Goal: Task Accomplishment & Management: Manage account settings

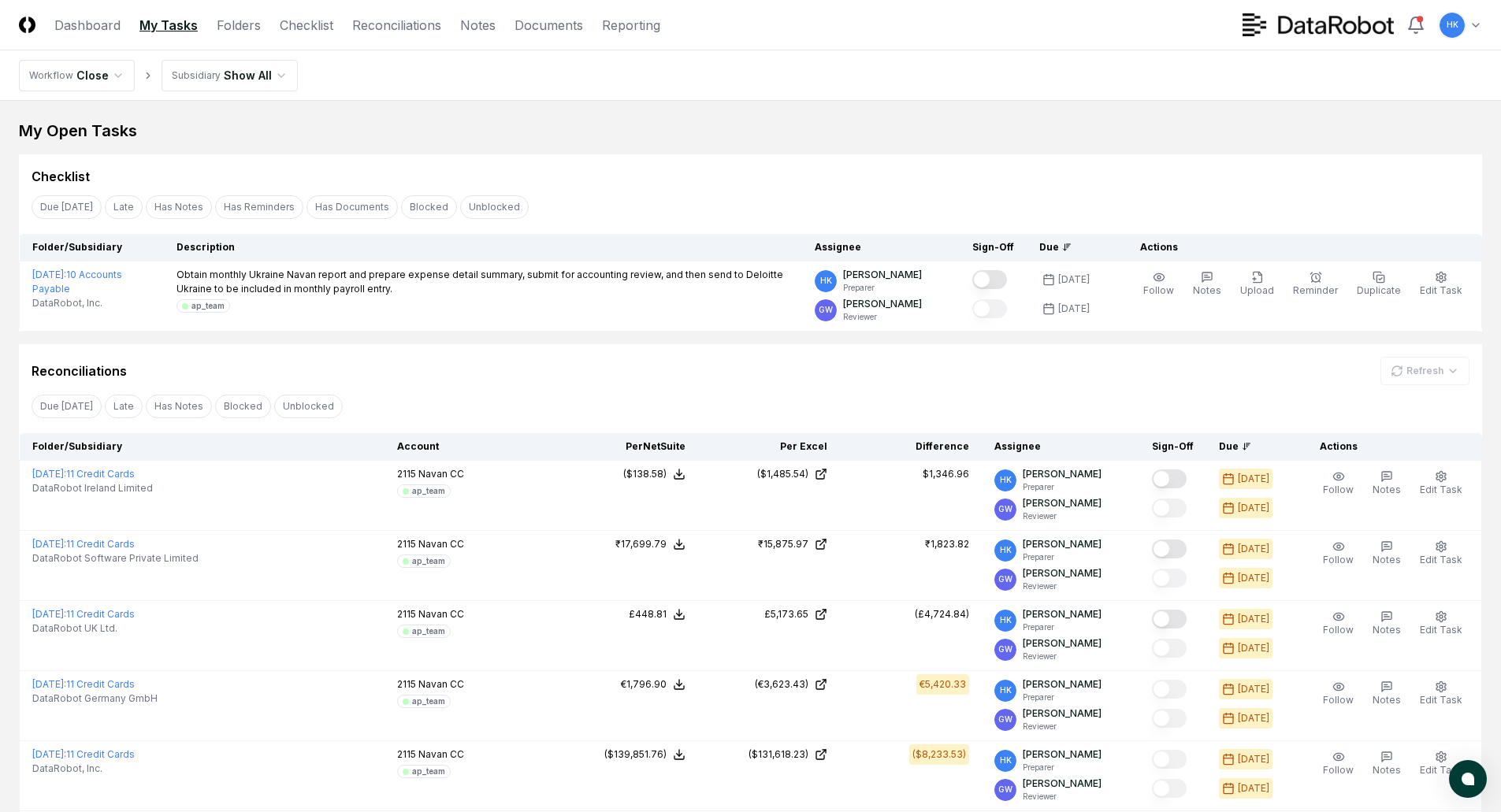
scroll to position [87, 0]
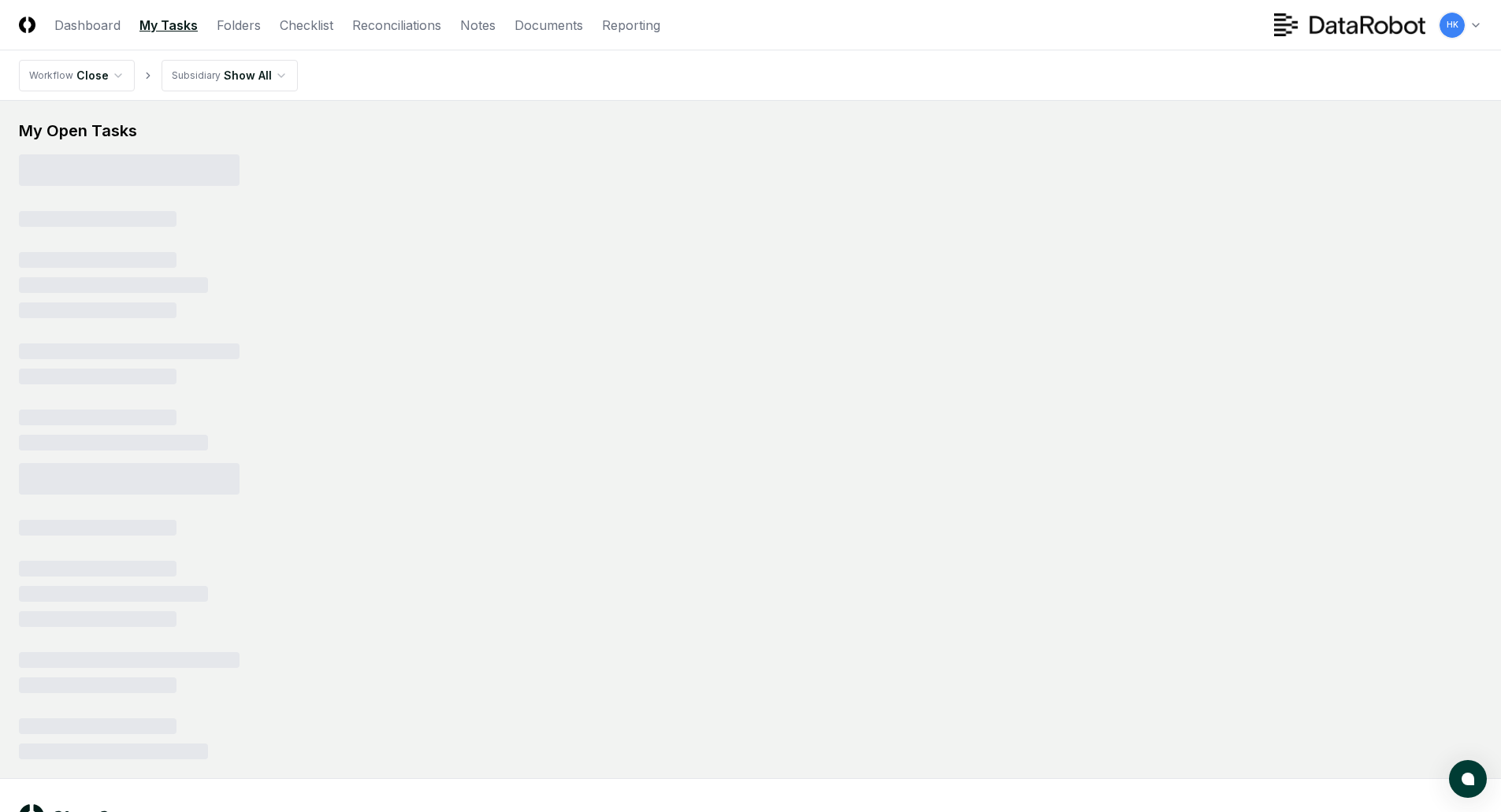
scroll to position [61, 0]
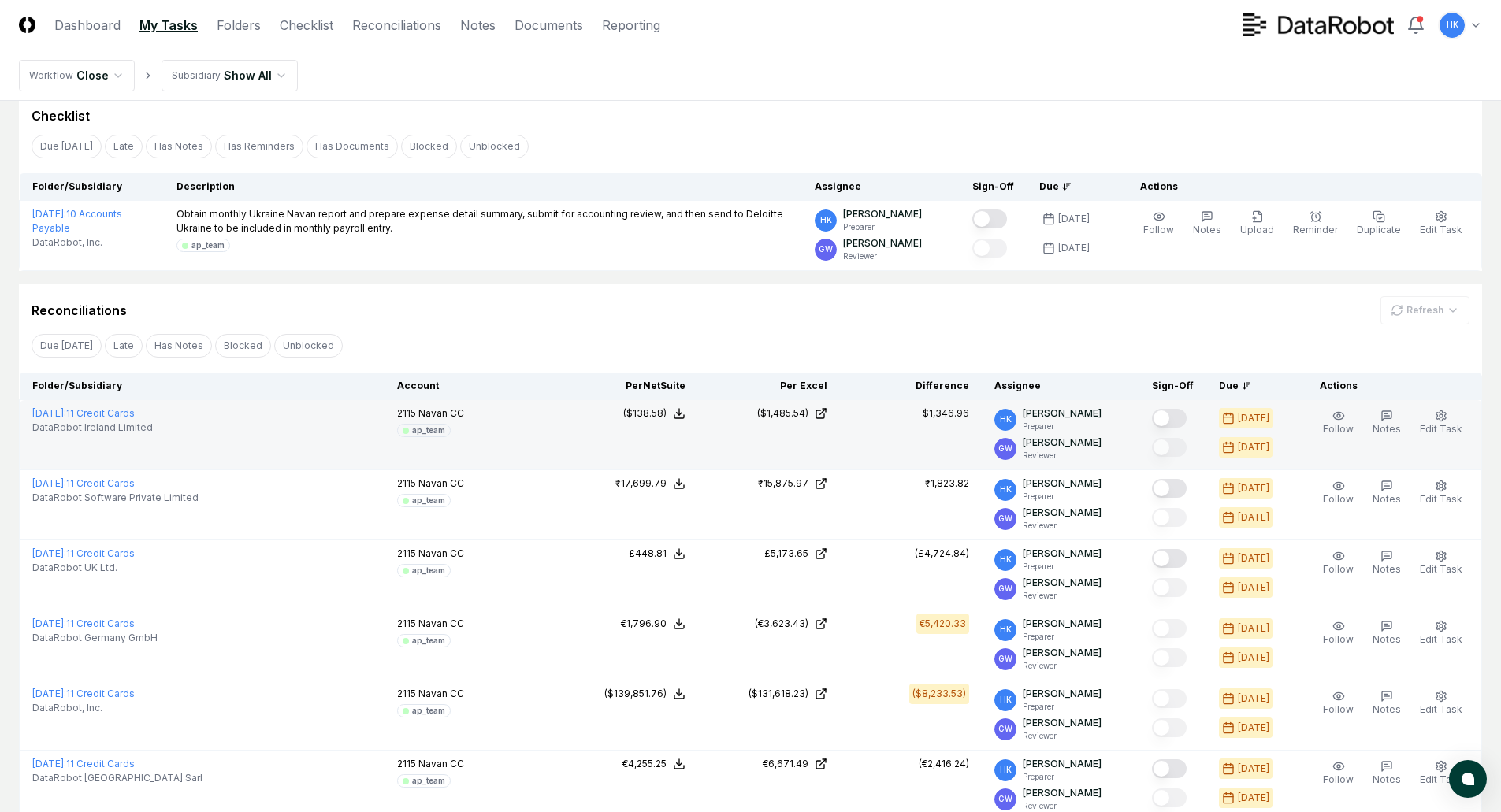
click at [1170, 419] on button "Mark complete" at bounding box center [1169, 419] width 35 height 19
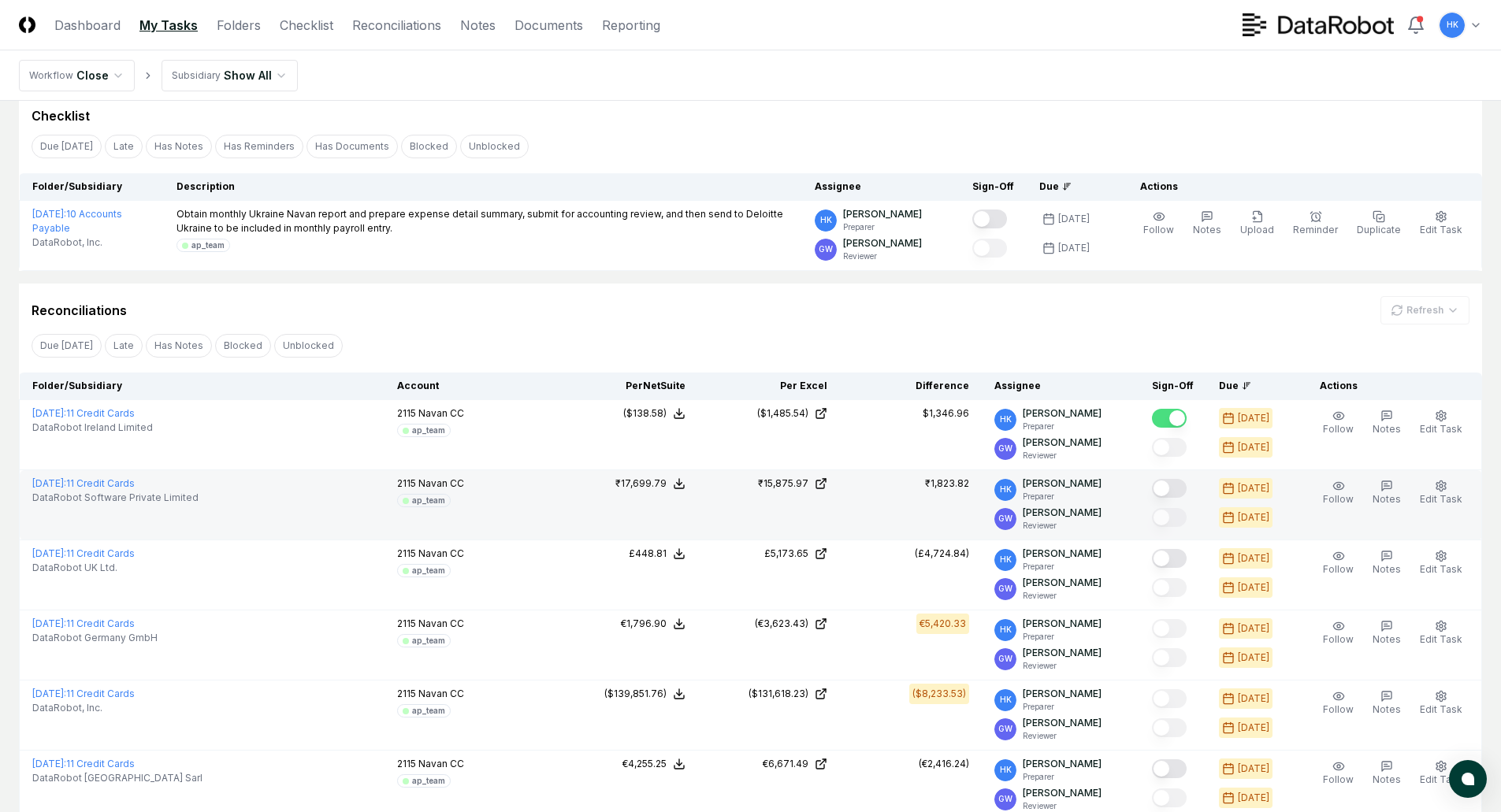
click at [1171, 493] on button "Mark complete" at bounding box center [1169, 488] width 35 height 19
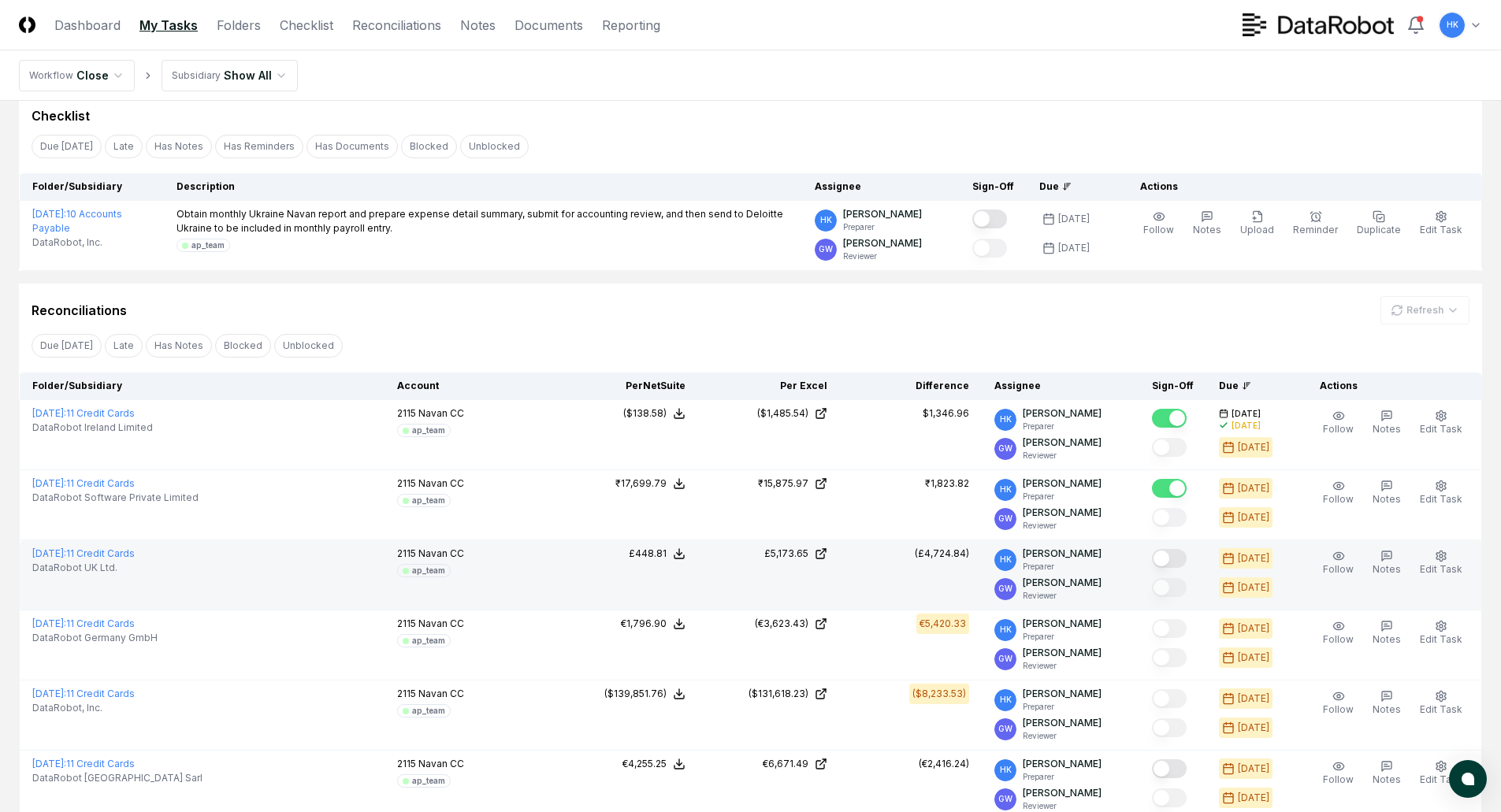
click at [1173, 558] on button "Mark complete" at bounding box center [1169, 558] width 35 height 19
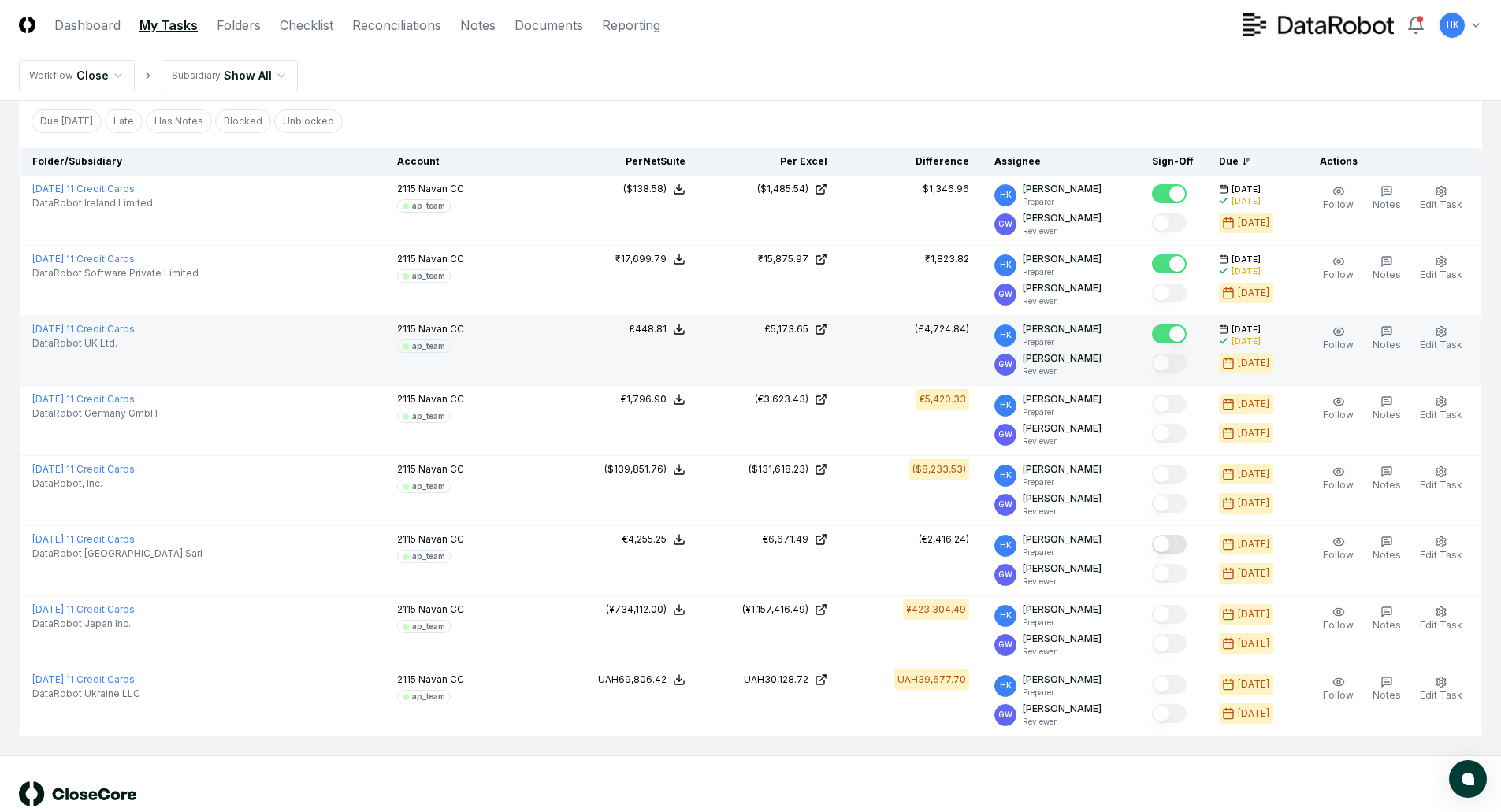
scroll to position [323, 0]
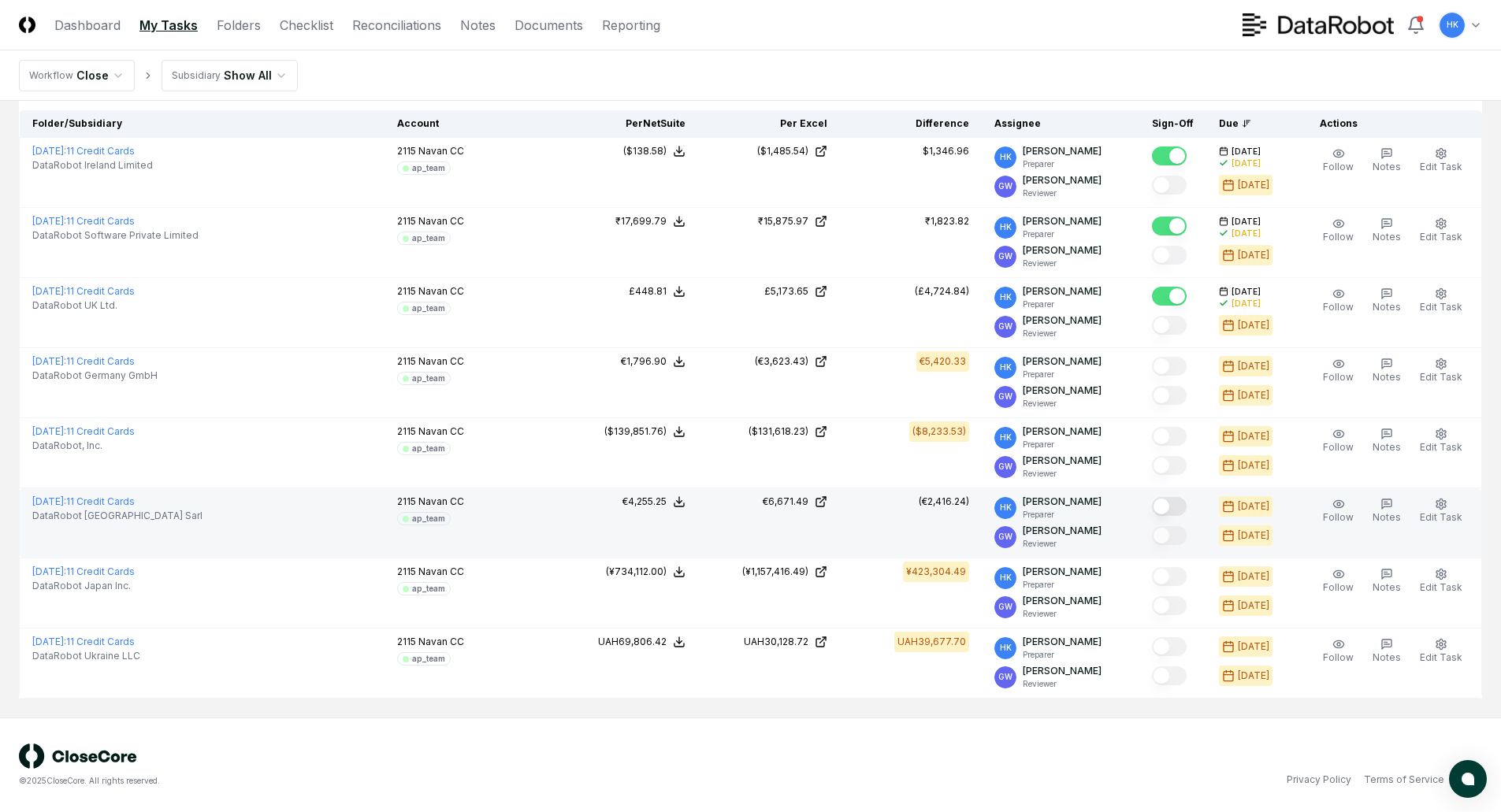
click at [1164, 507] on button "Mark complete" at bounding box center [1169, 506] width 35 height 19
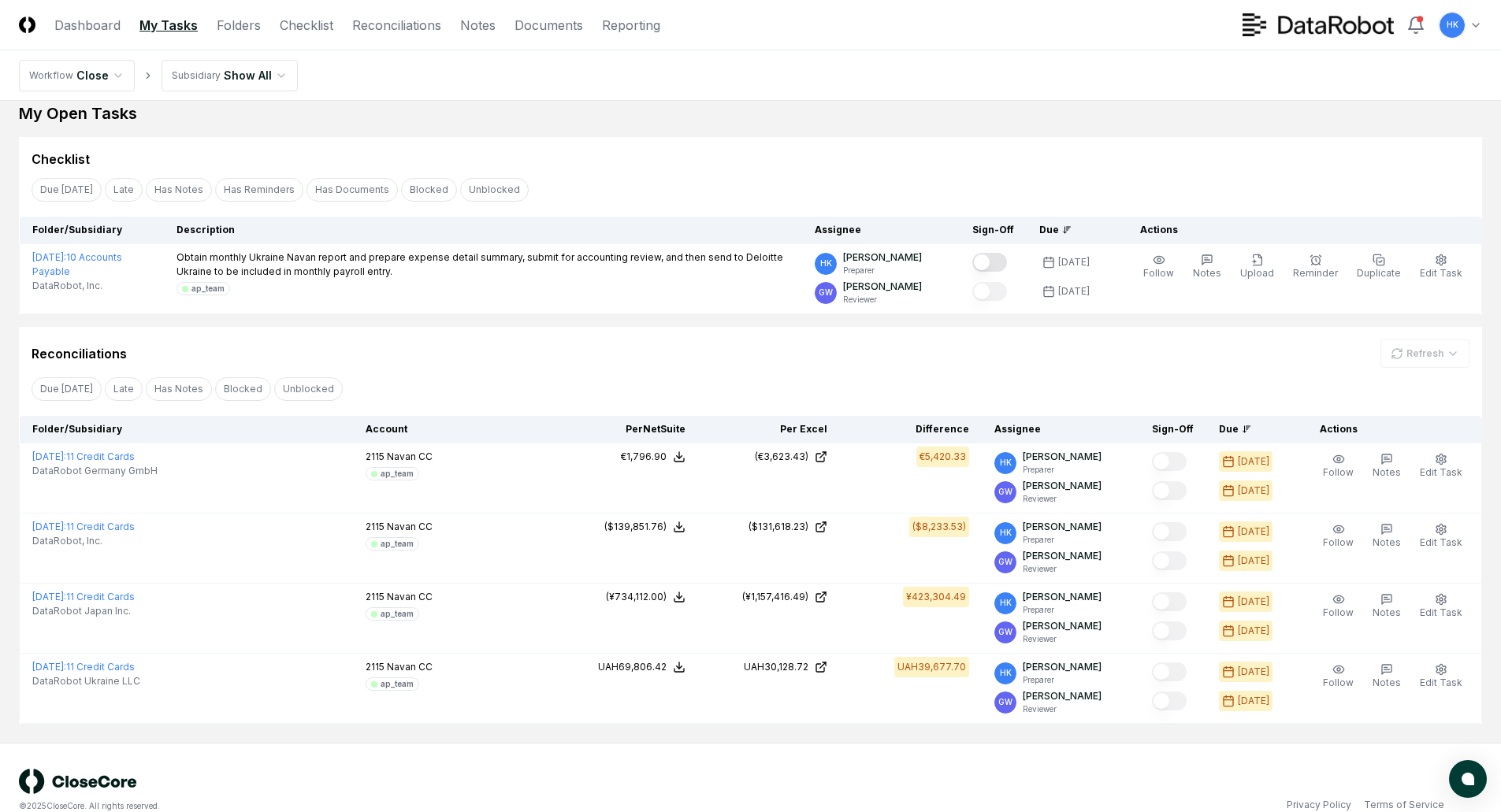
scroll to position [43, 0]
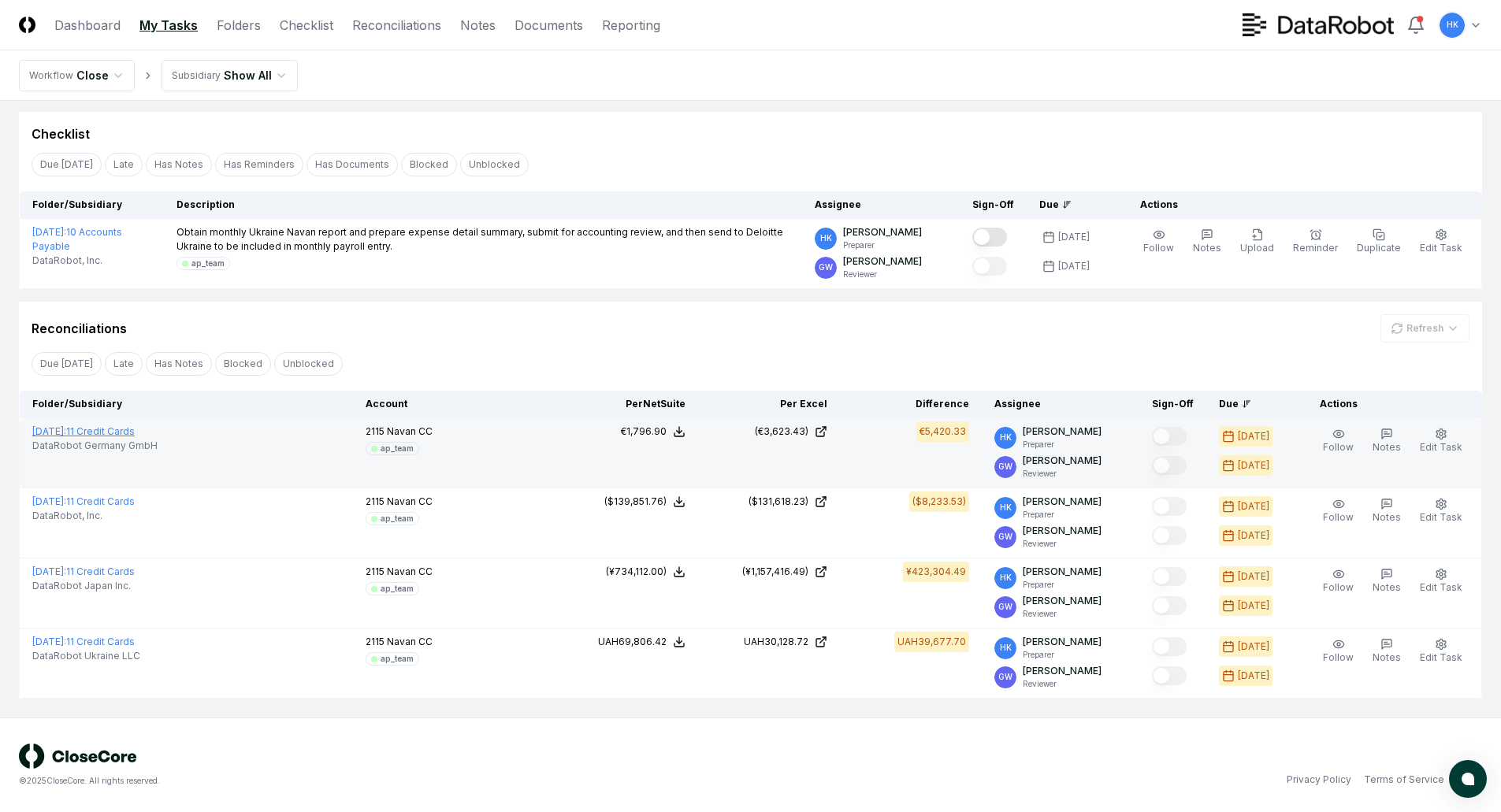
click at [134, 431] on link "September 2025 : 11 Credit Cards" at bounding box center [83, 432] width 102 height 12
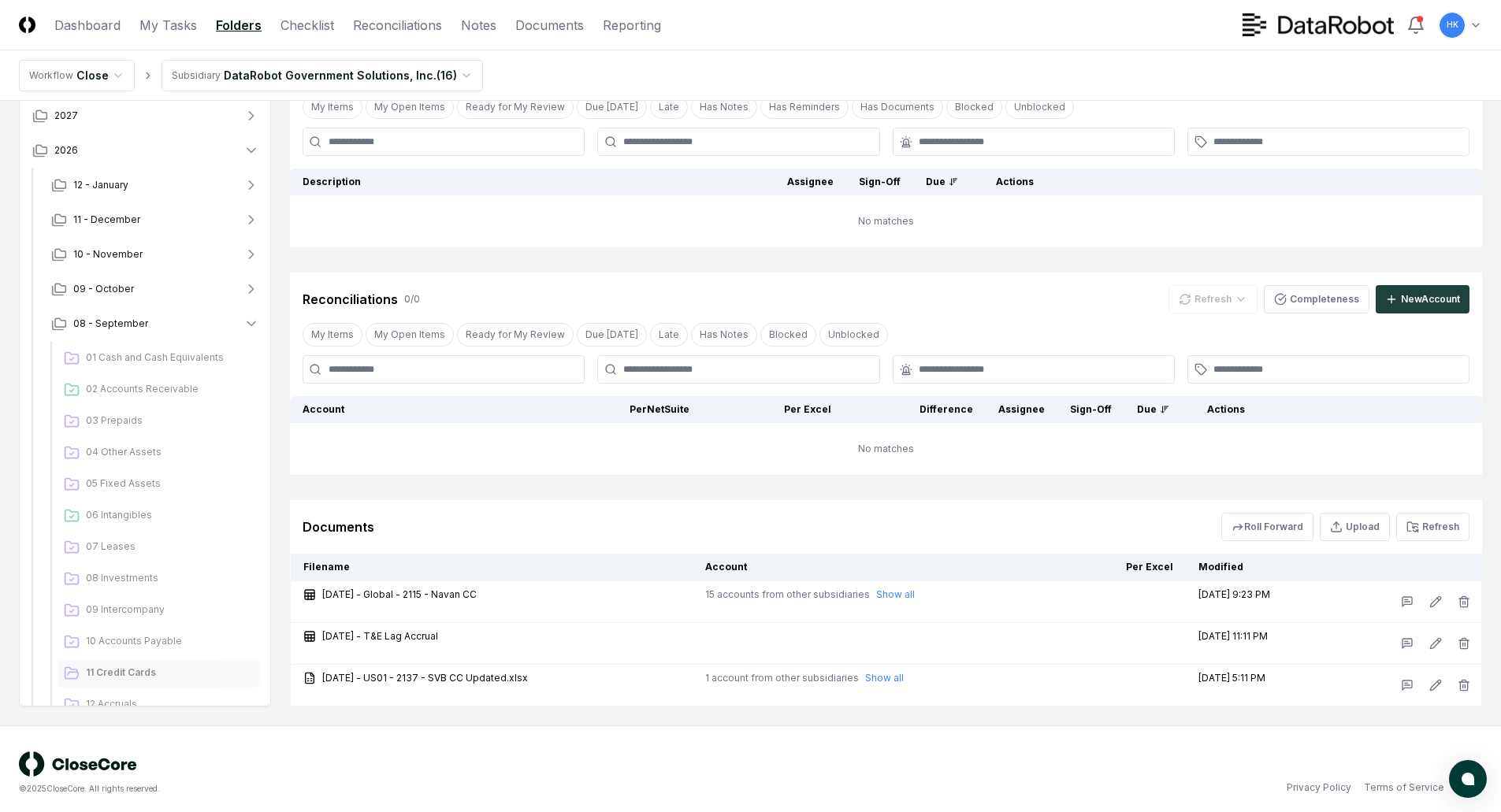
scroll to position [108, 0]
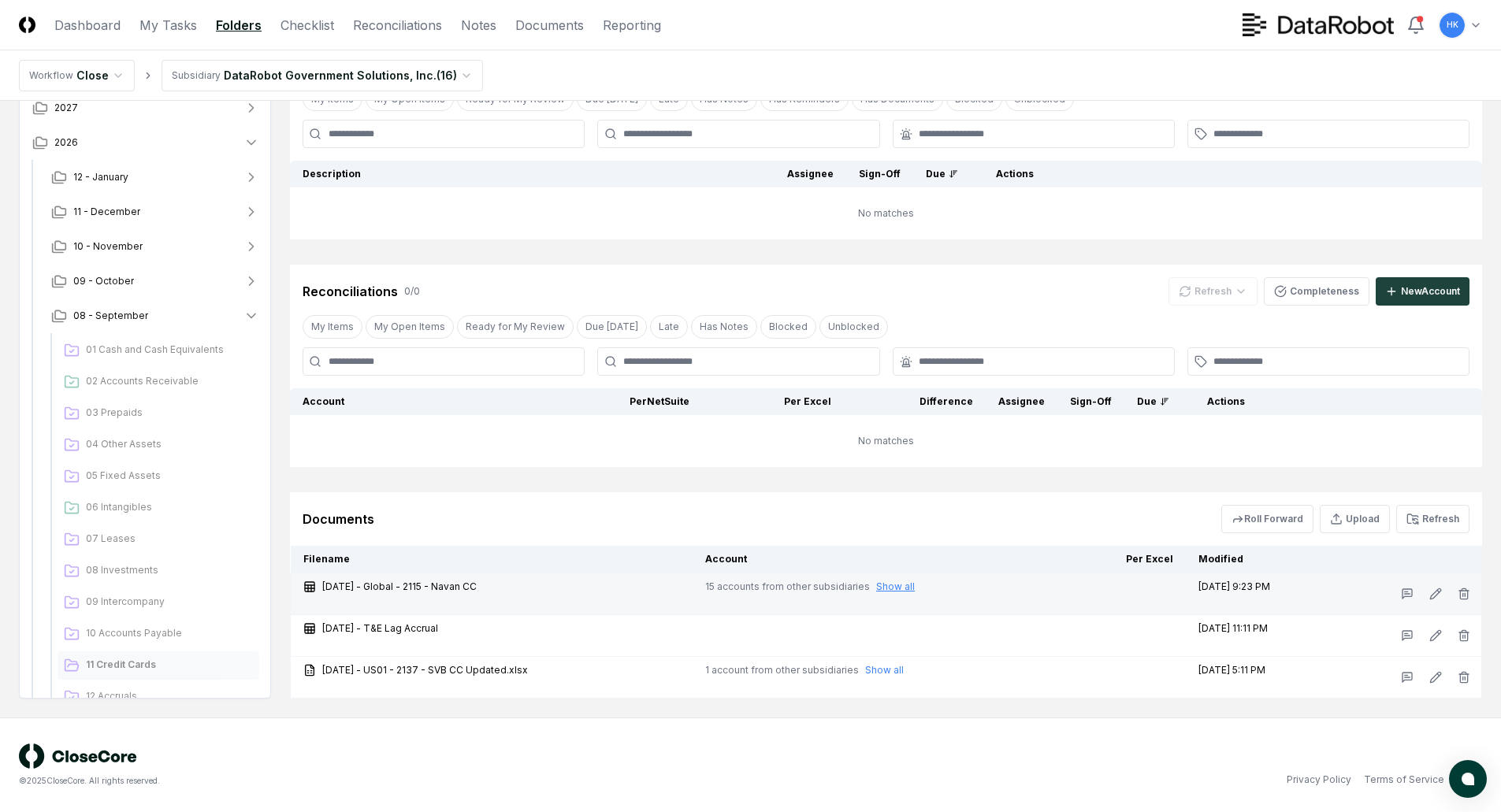
click at [915, 583] on button "Show all" at bounding box center [895, 586] width 38 height 14
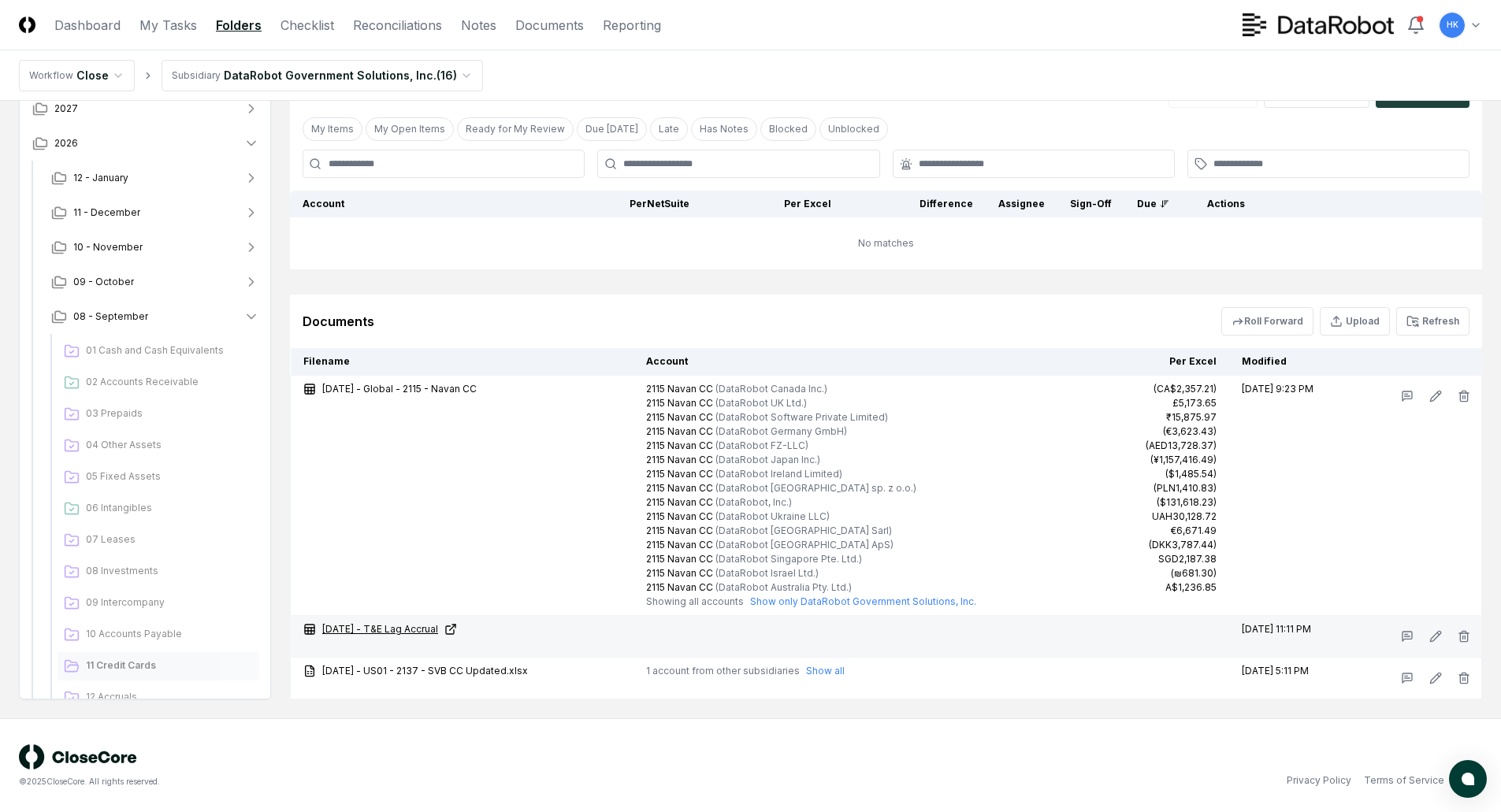
scroll to position [307, 0]
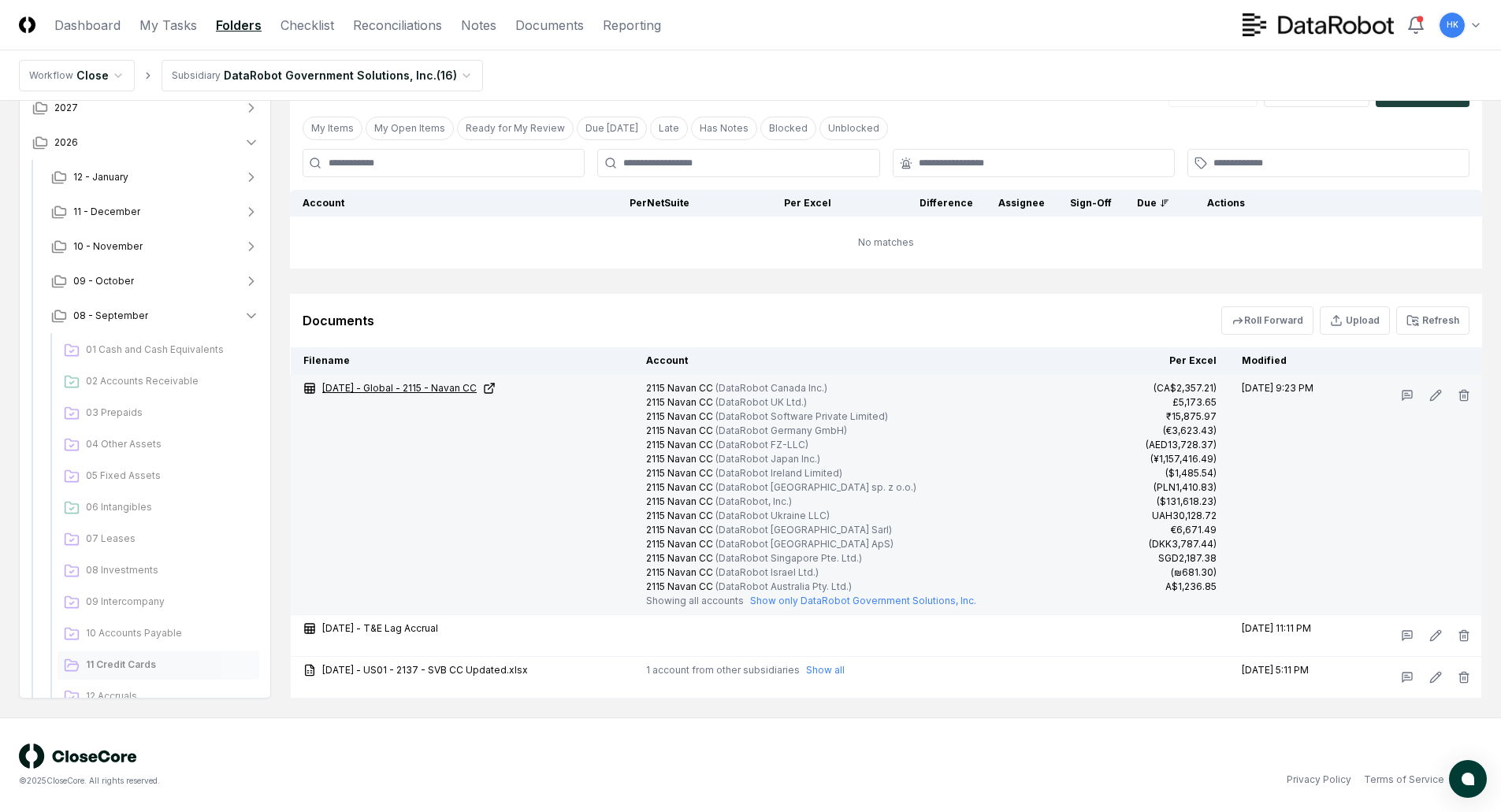
click at [361, 388] on link "September 2025 - Global - 2115 - Navan CC" at bounding box center [461, 388] width 317 height 14
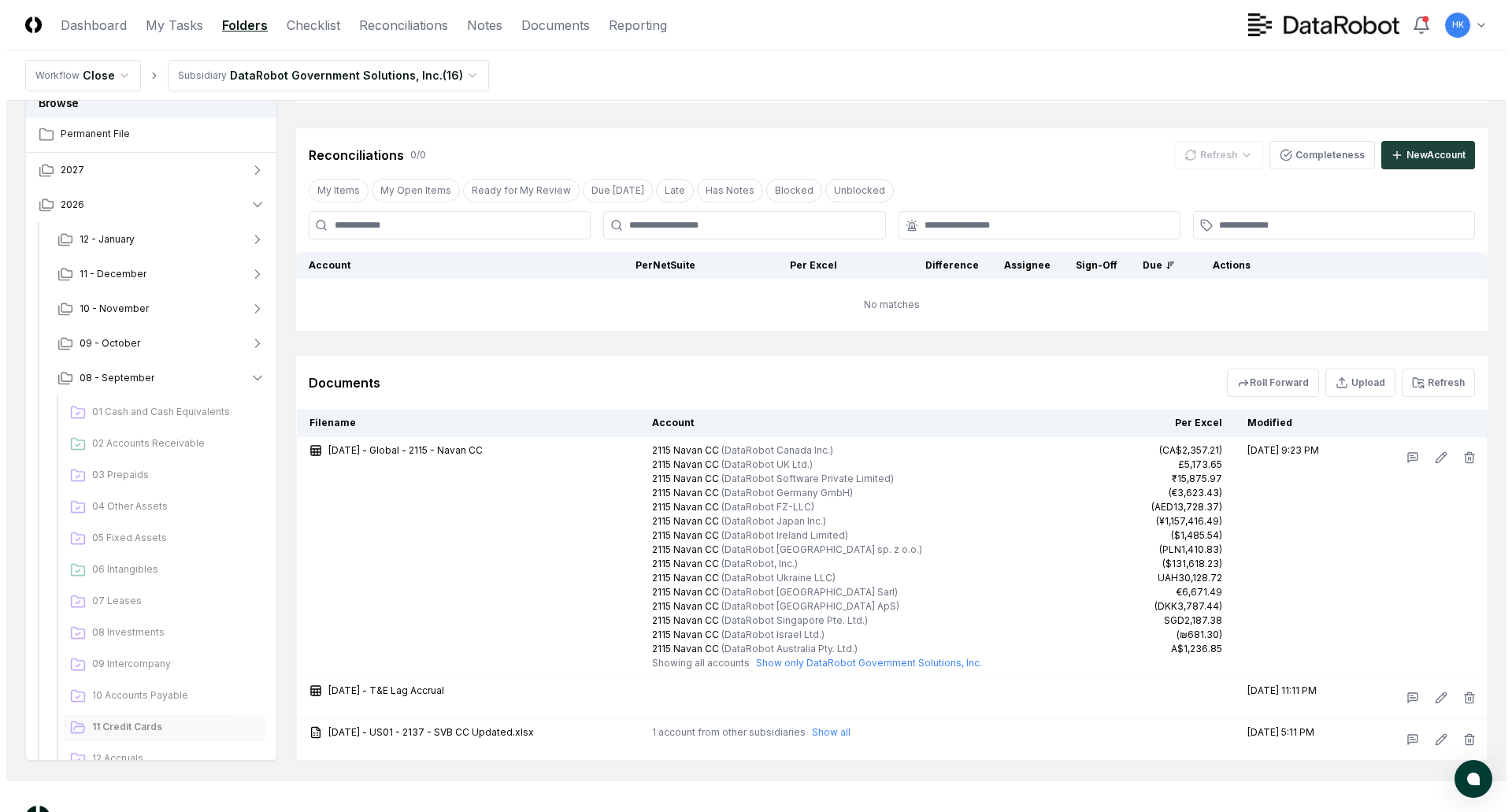
scroll to position [0, 0]
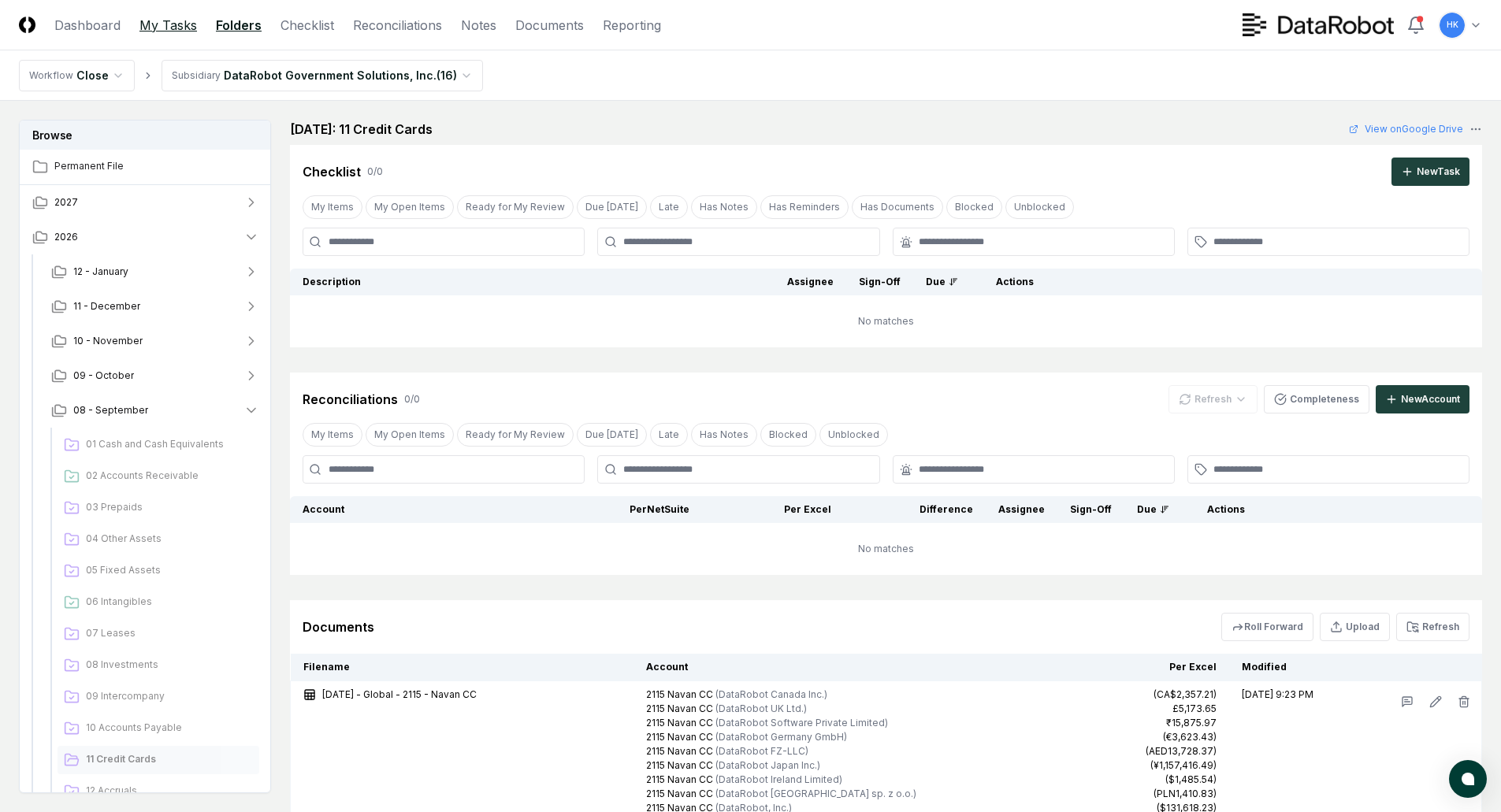
click at [168, 28] on link "My Tasks" at bounding box center [169, 25] width 57 height 19
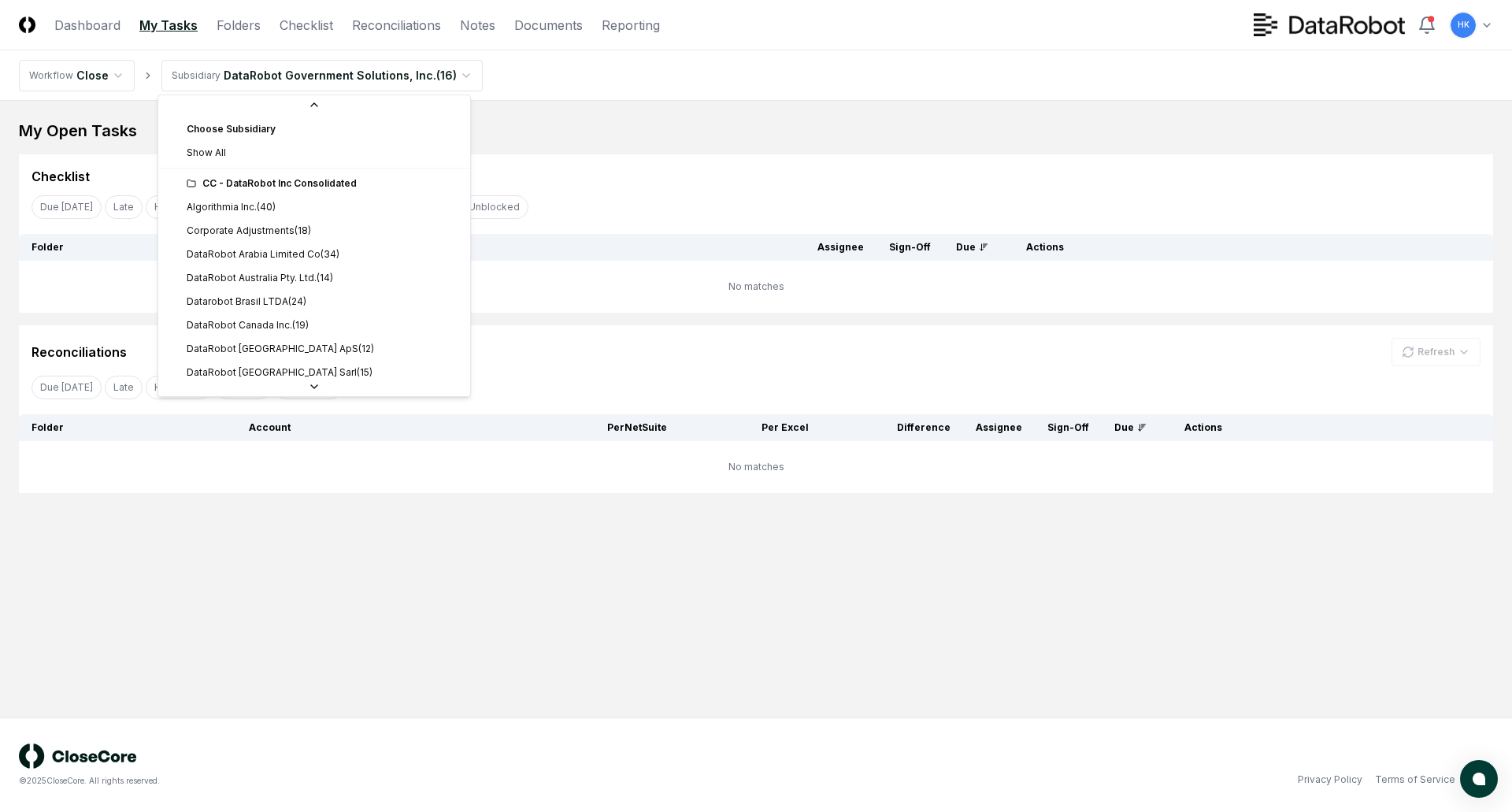
click at [461, 71] on html "CloseCore Dashboard My Tasks Folders Checklist Reconciliations Notes Documents …" at bounding box center [756, 406] width 1512 height 812
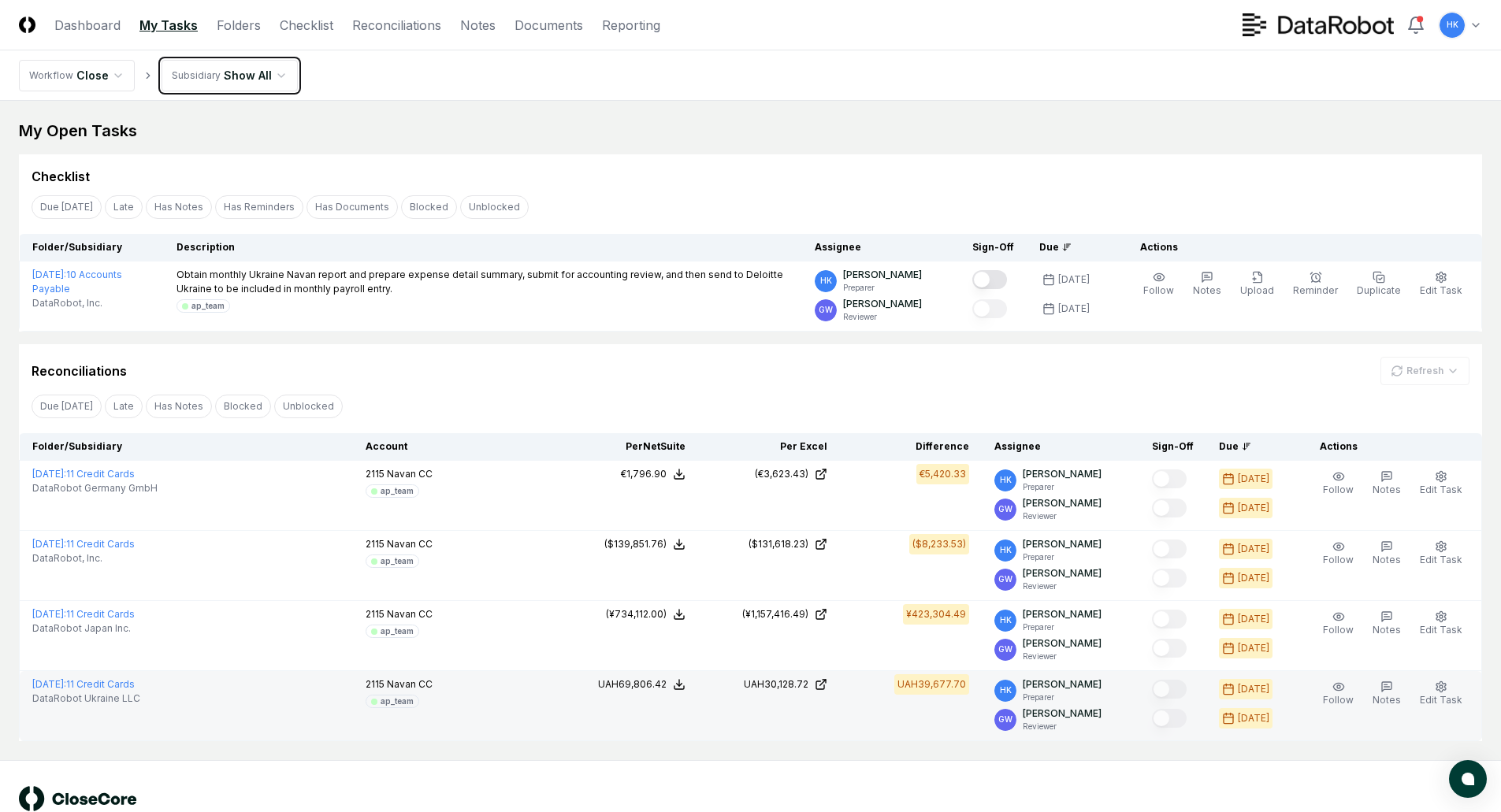
scroll to position [43, 0]
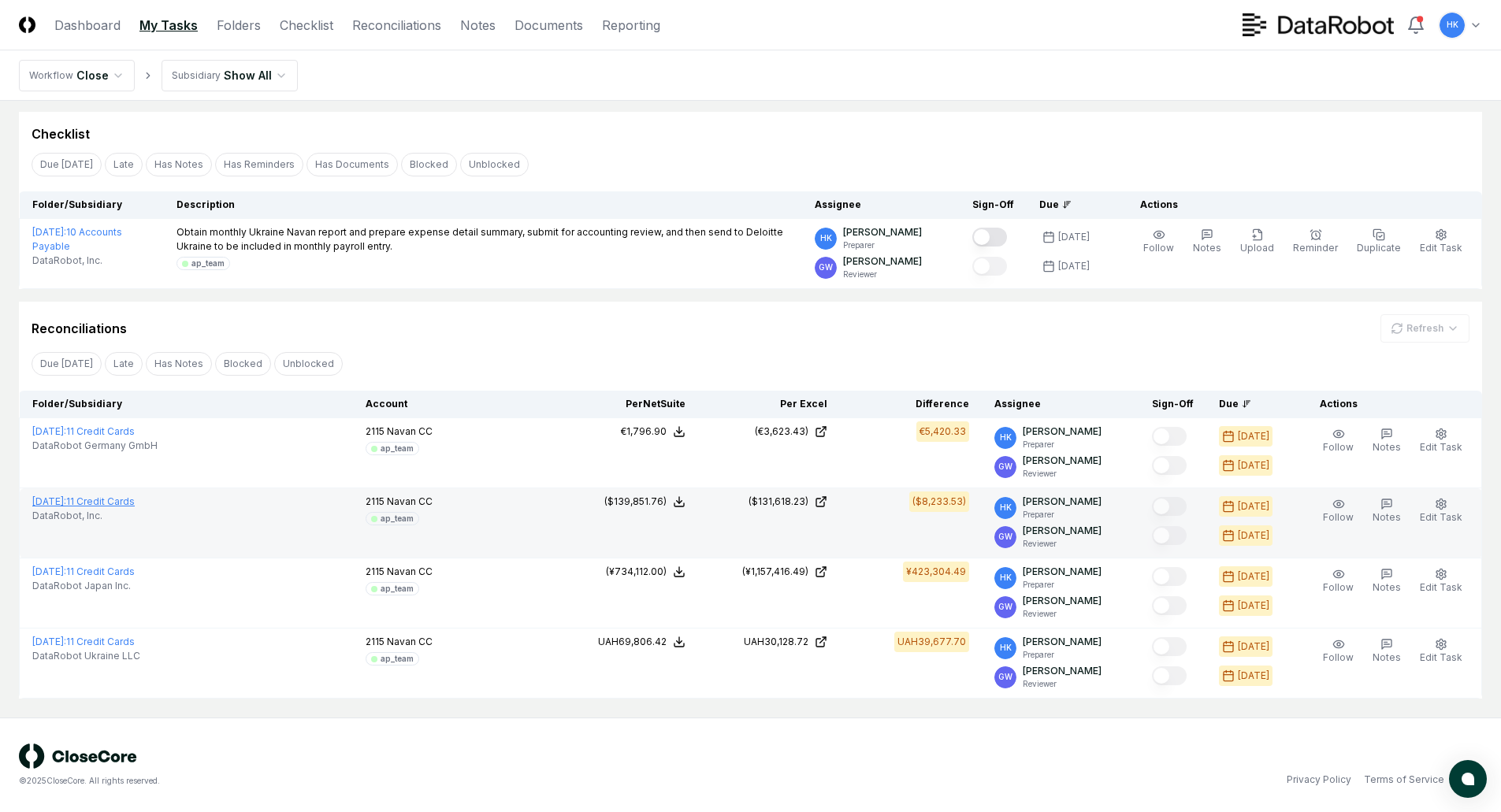
click at [135, 504] on link "[DATE] : 11 Credit Cards" at bounding box center [83, 501] width 102 height 12
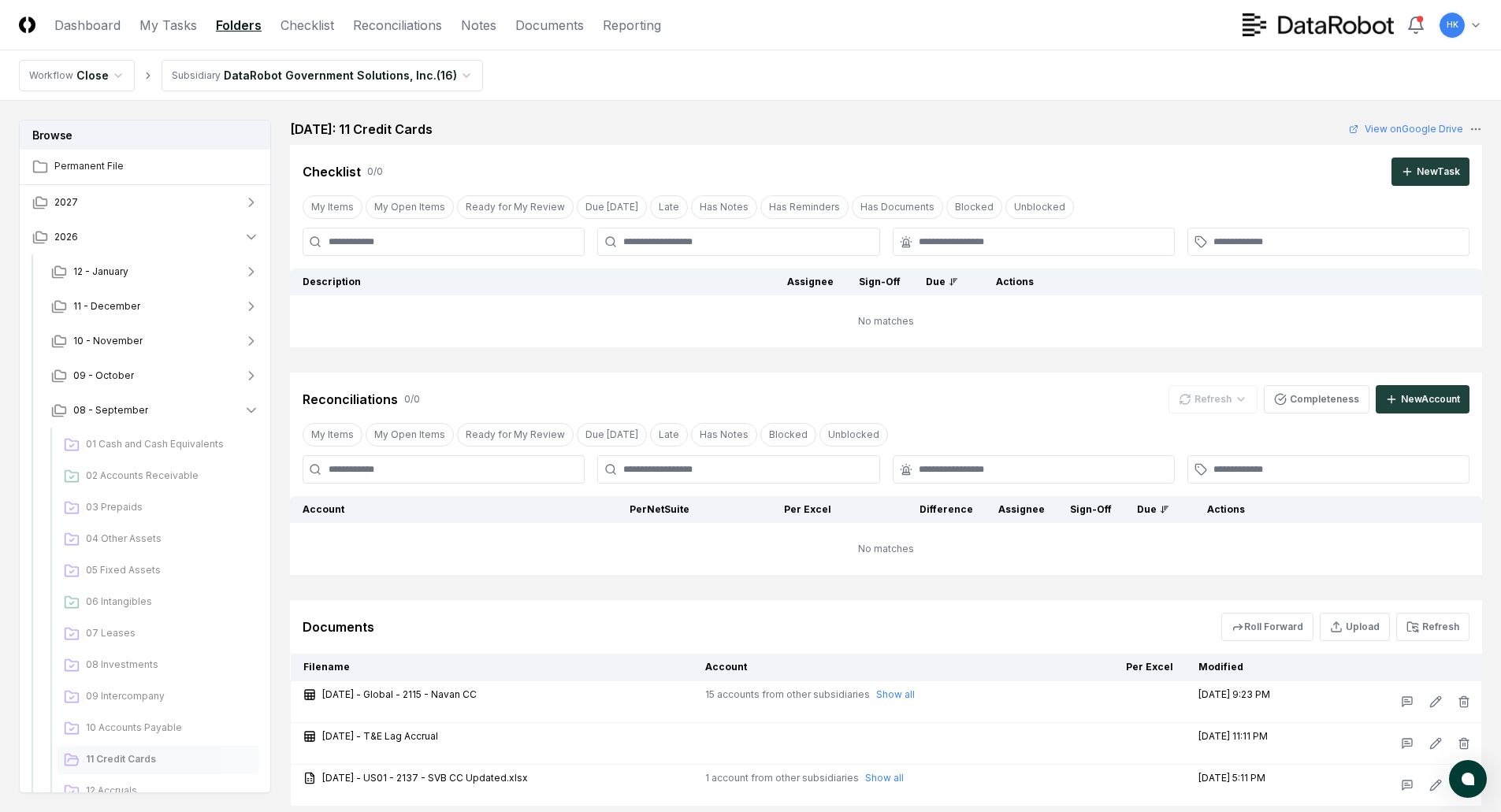
scroll to position [108, 0]
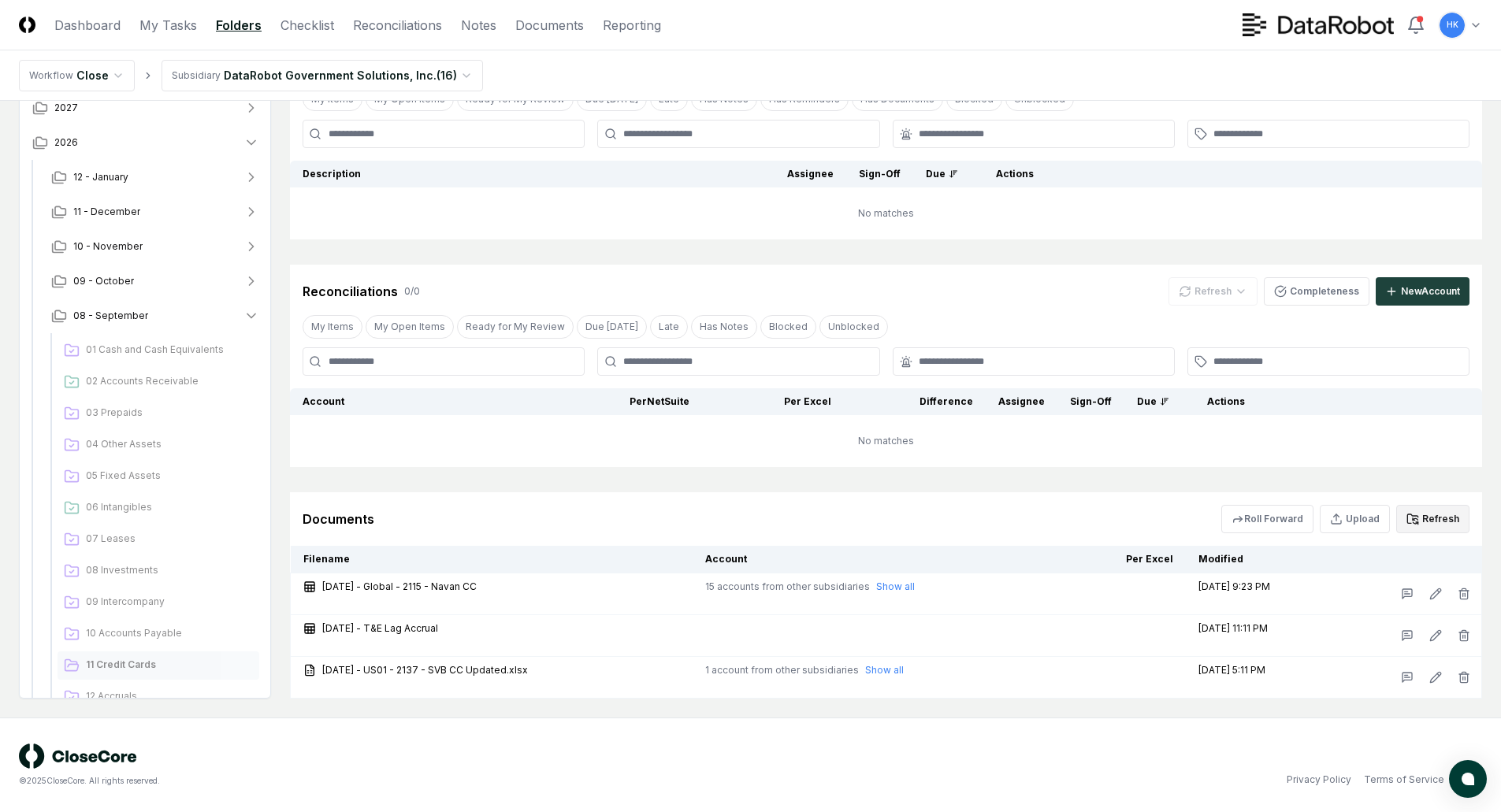
click at [1448, 515] on button "Refresh" at bounding box center [1432, 518] width 73 height 29
click at [156, 20] on link "My Tasks" at bounding box center [169, 25] width 57 height 19
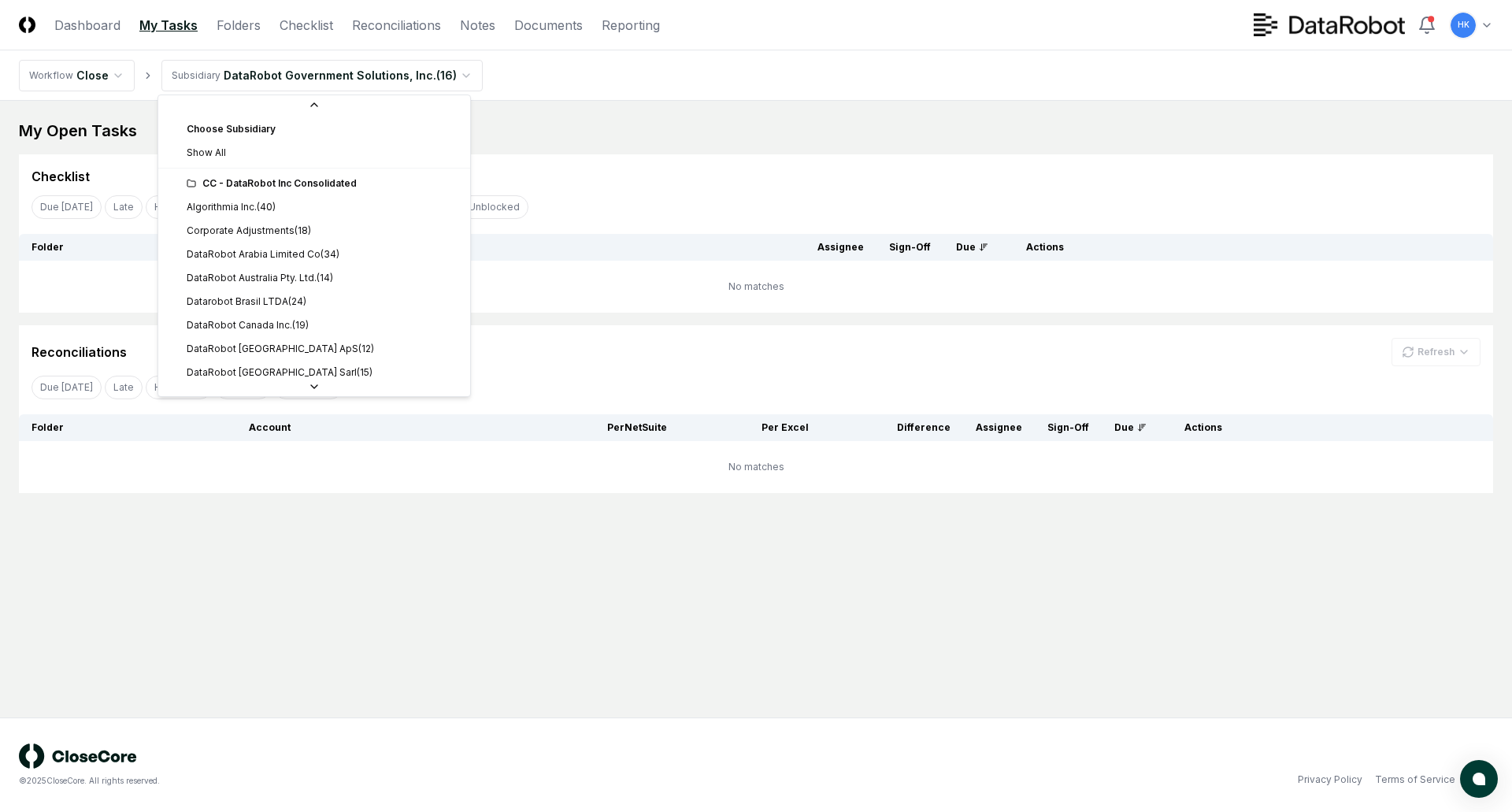
click at [451, 76] on html "CloseCore Dashboard My Tasks Folders Checklist Reconciliations Notes Documents …" at bounding box center [756, 406] width 1512 height 812
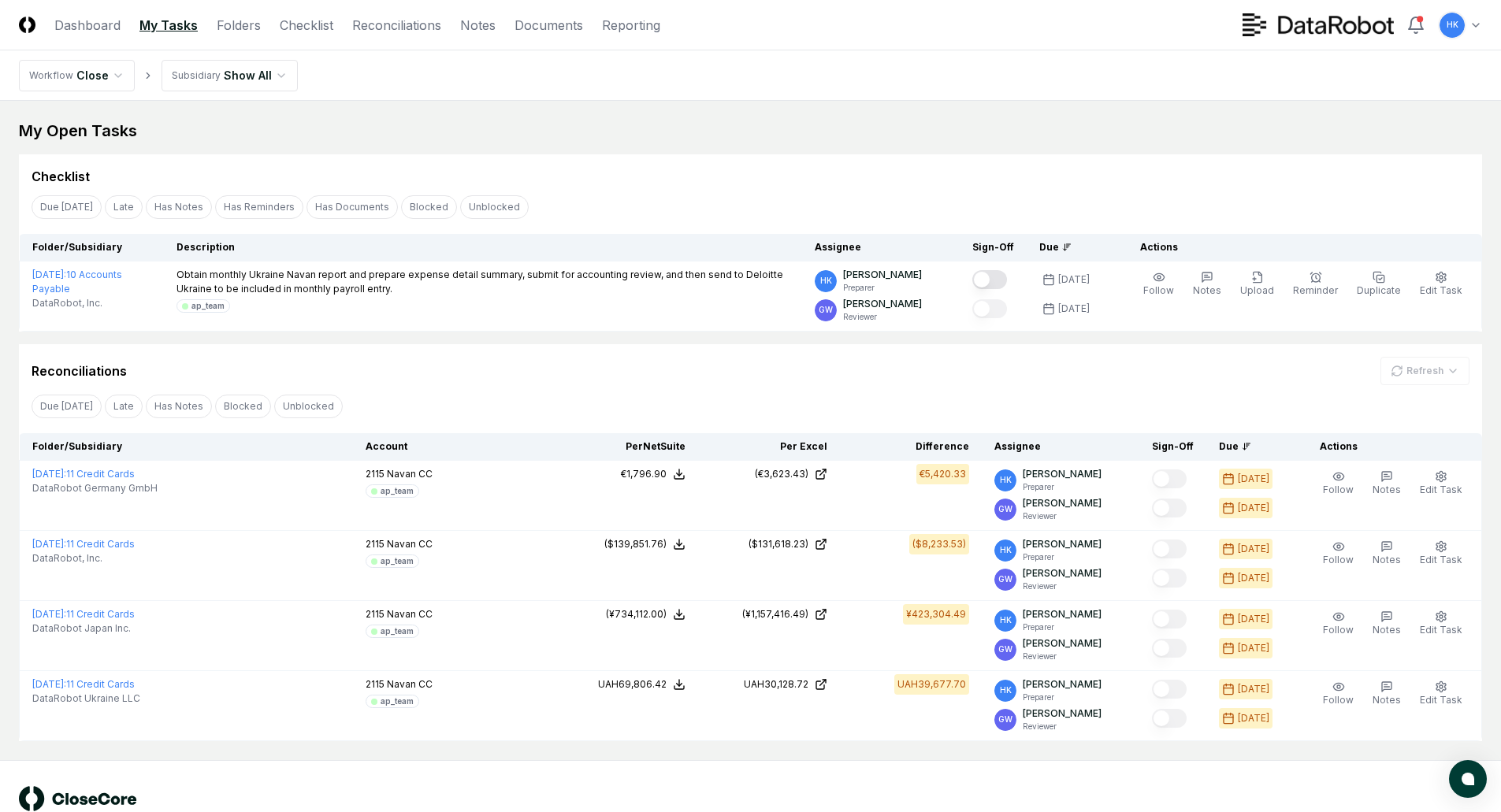
click at [966, 401] on div "Due Today Late Has Notes Blocked Unblocked Clear Filter" at bounding box center [750, 406] width 1463 height 30
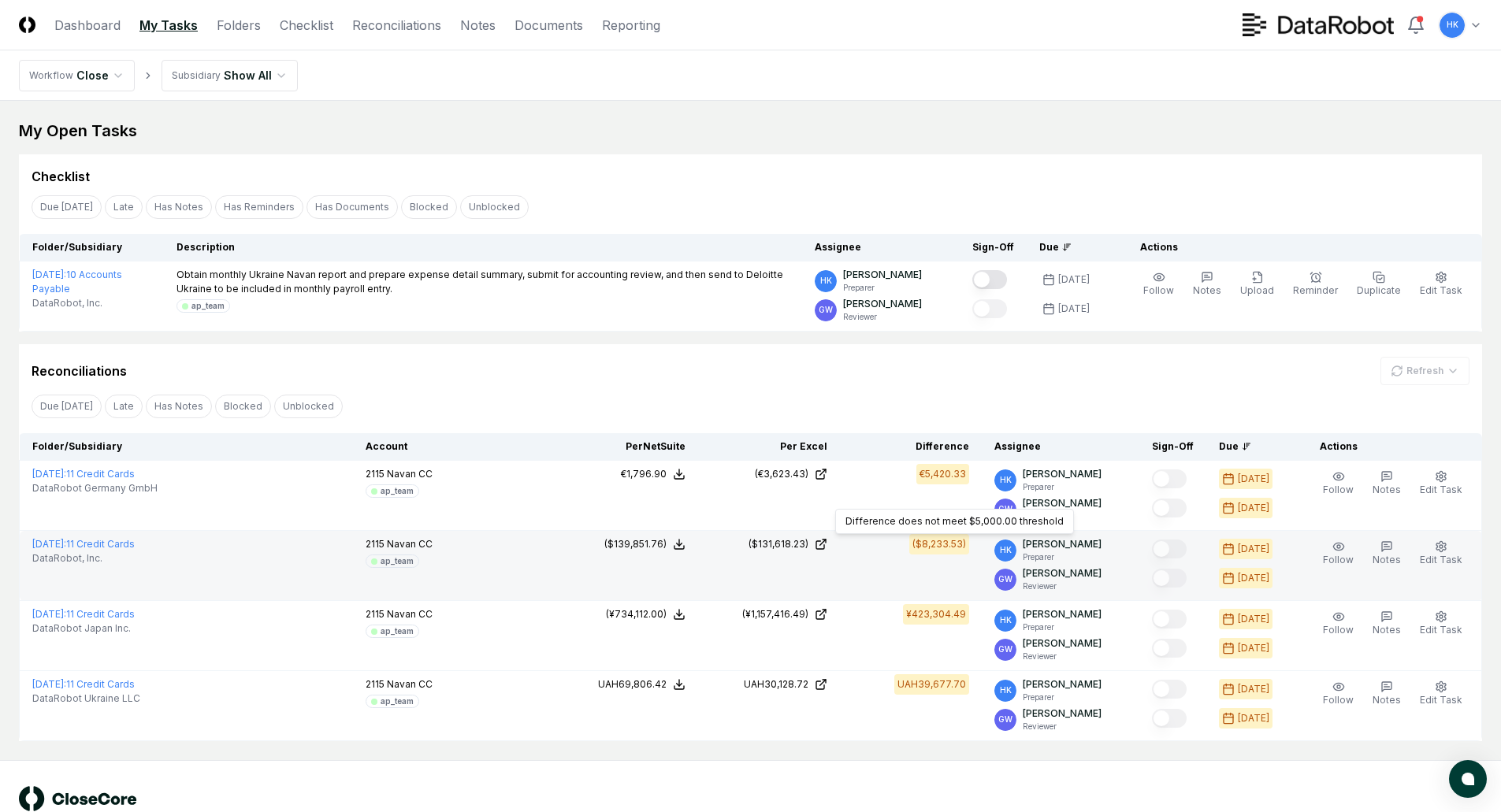
click at [952, 571] on td "($8,233.53) Difference does not meet $5,000.00 threshold Difference does not me…" at bounding box center [910, 565] width 142 height 70
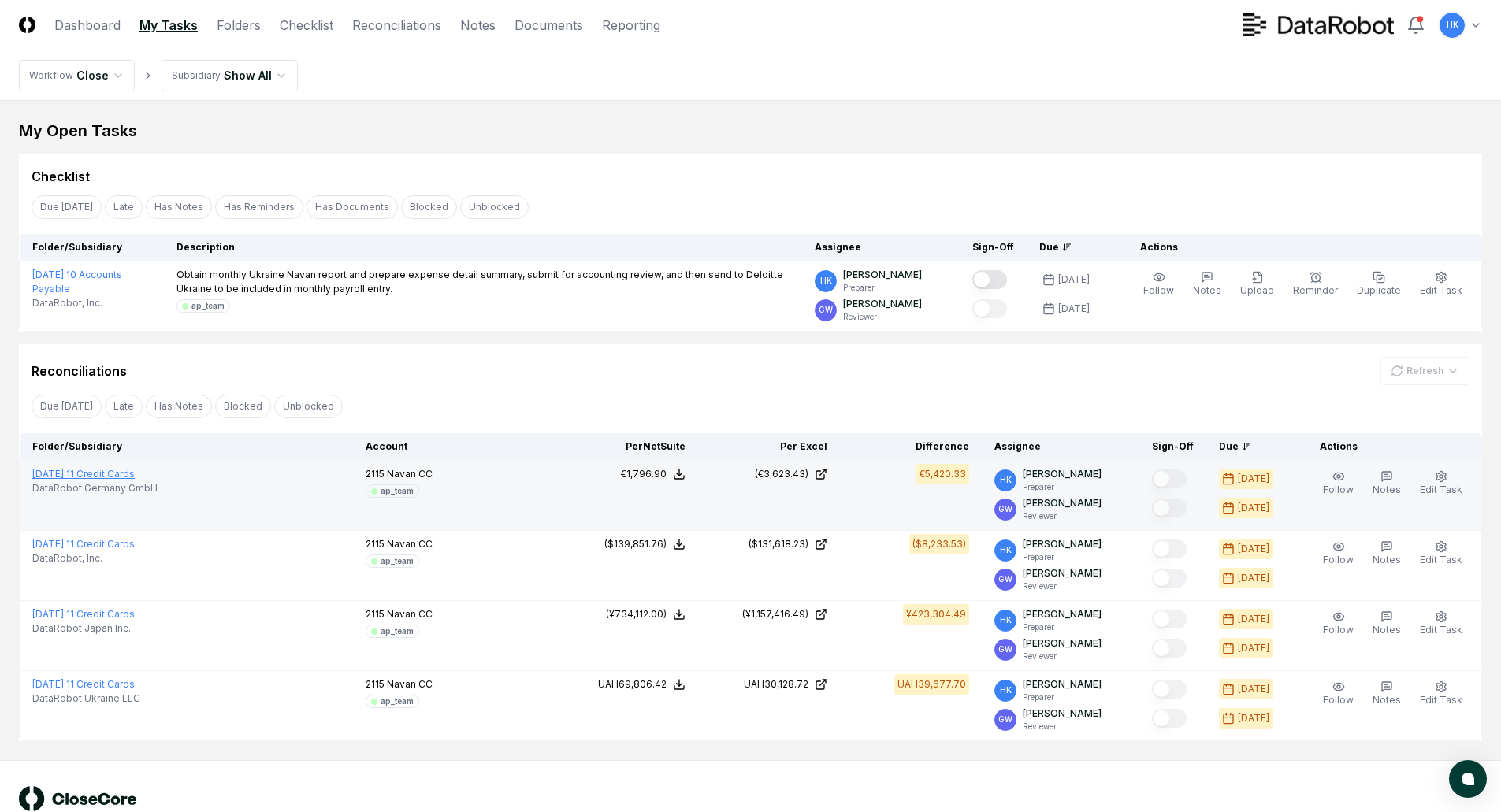
click at [135, 475] on link "[DATE] : 11 Credit Cards" at bounding box center [83, 474] width 102 height 12
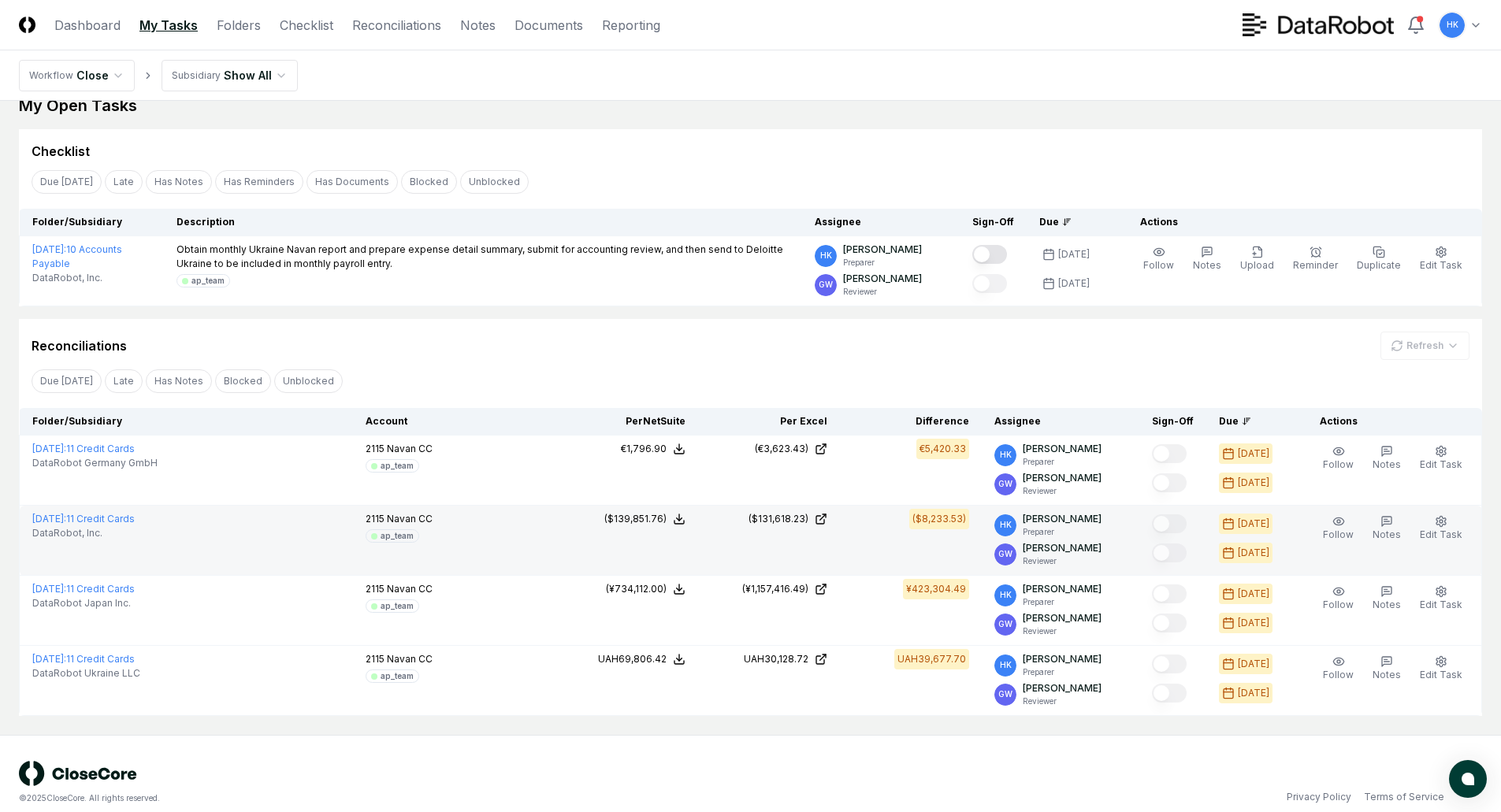
scroll to position [43, 0]
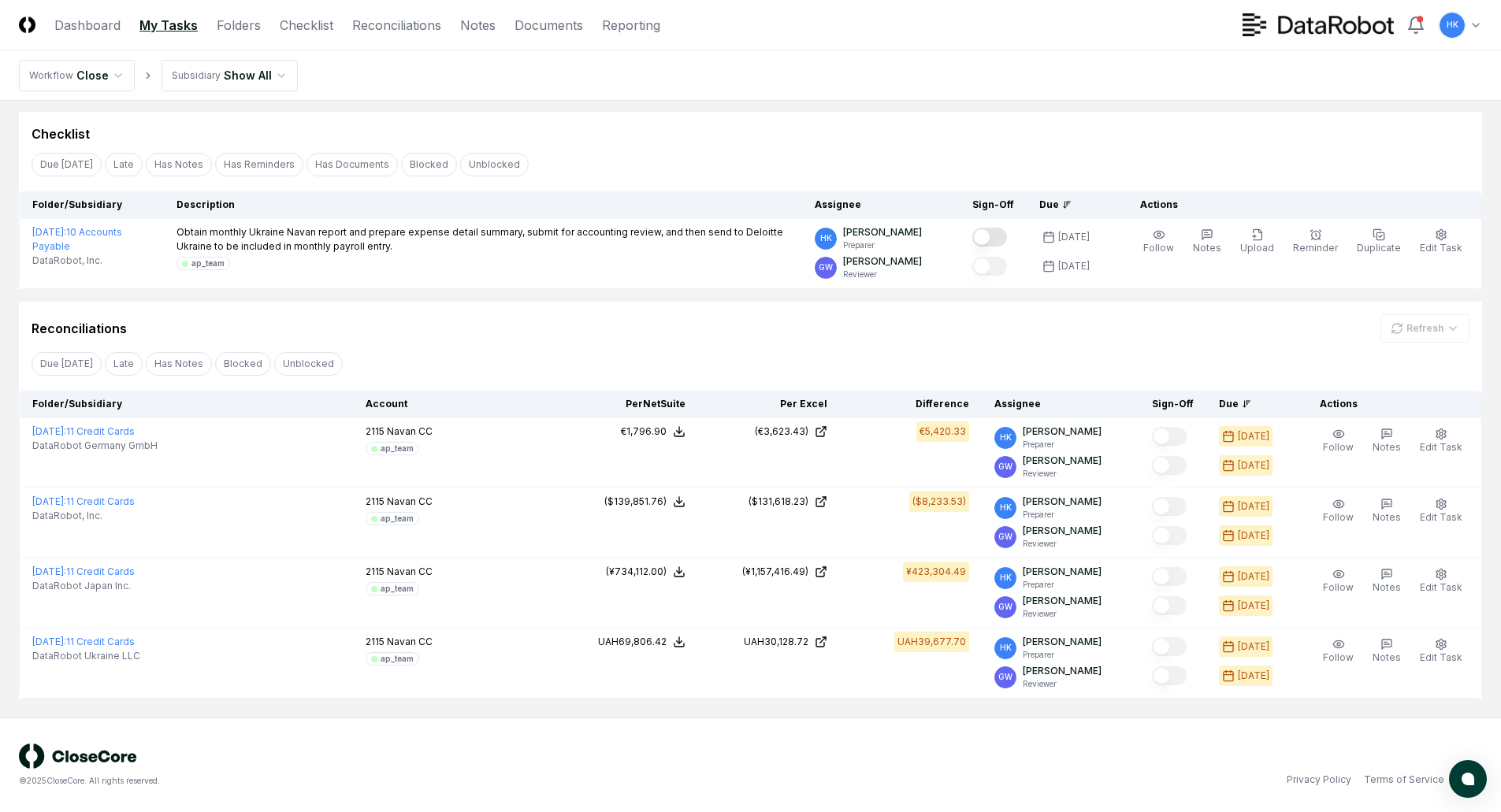
click at [584, 758] on div "© 2025 CloseCore. All rights reserved." at bounding box center [385, 765] width 731 height 43
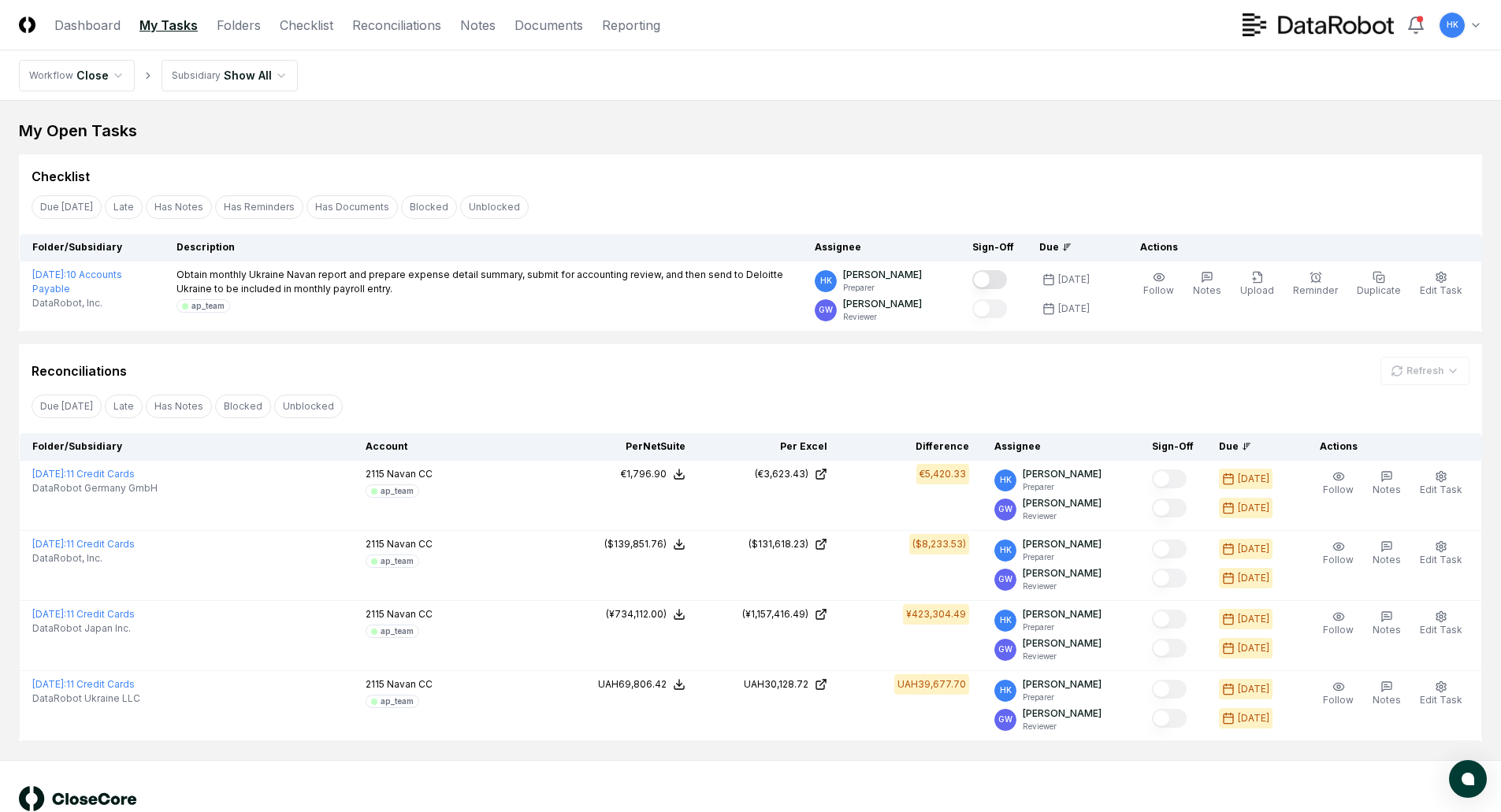
click at [876, 781] on div "© 2025 CloseCore. All rights reserved. Privacy Policy Terms of Service" at bounding box center [750, 807] width 1501 height 95
click at [715, 385] on div "Reconciliations Refresh" at bounding box center [750, 371] width 1438 height 29
click at [239, 23] on link "Folders" at bounding box center [238, 25] width 44 height 19
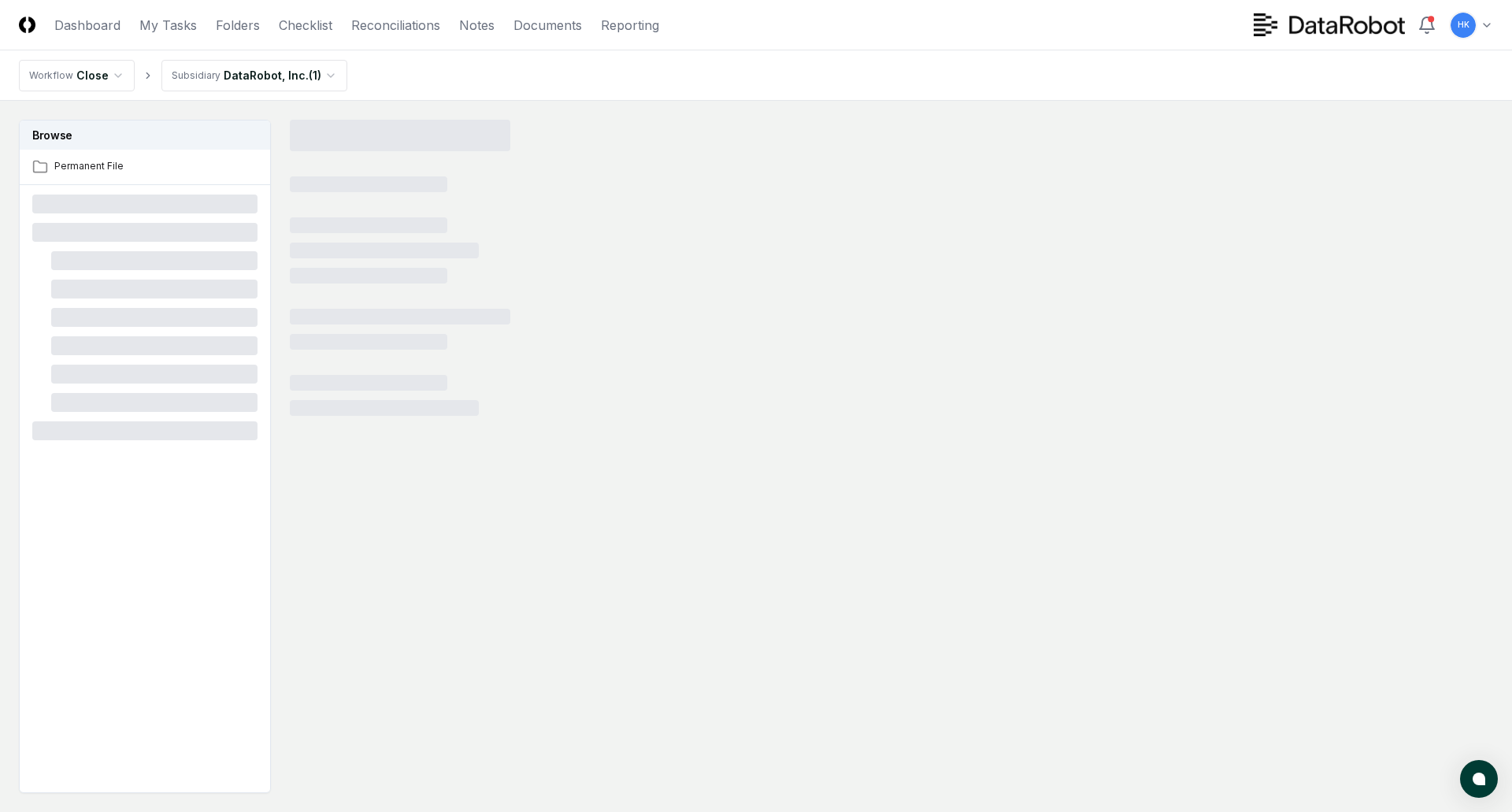
click at [328, 77] on html "CloseCore Dashboard My Tasks Folders Checklist Reconciliations Notes Documents …" at bounding box center [756, 453] width 1512 height 907
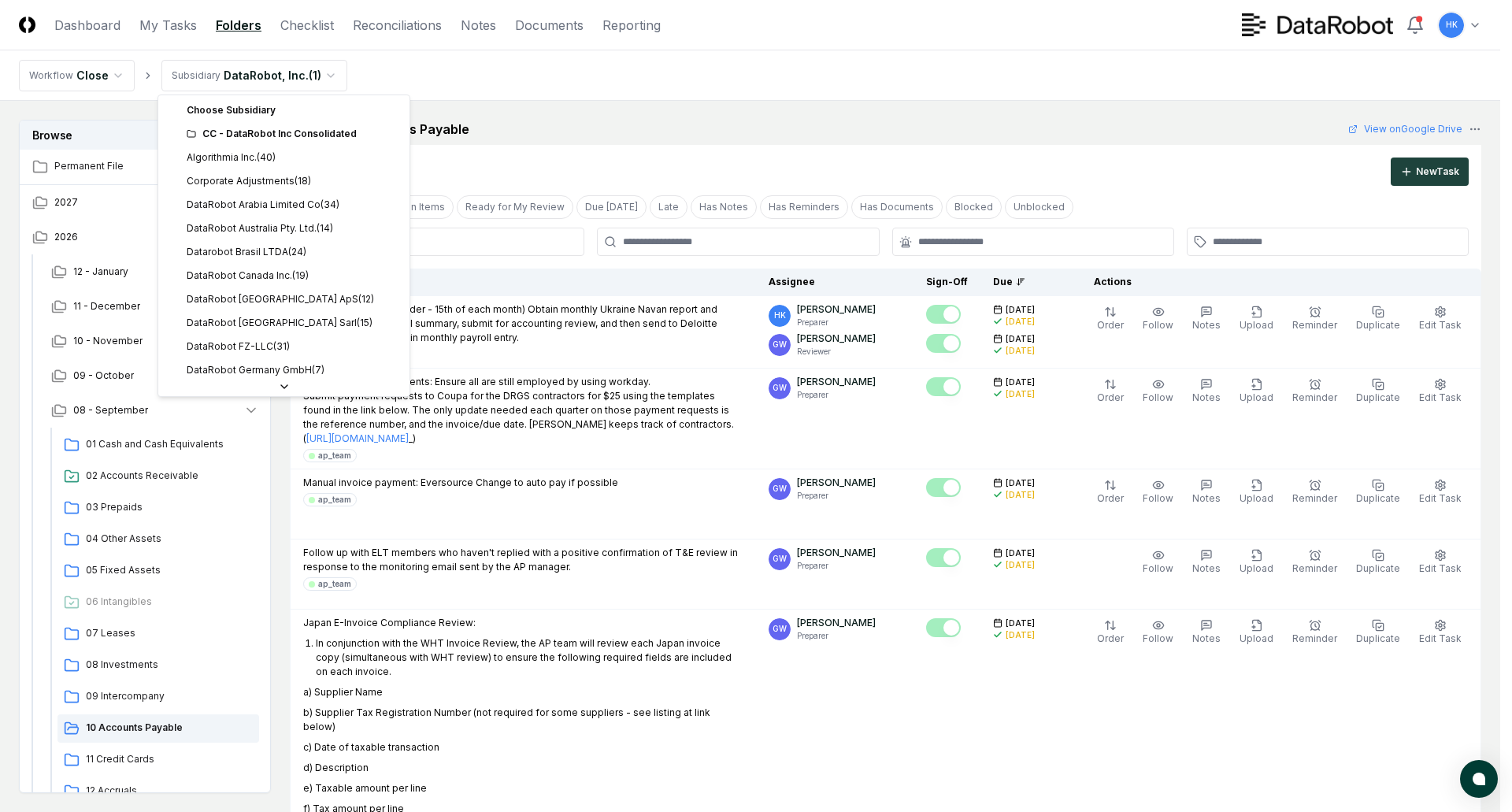
click at [301, 131] on div "CC - DataRobot Inc Consolidated" at bounding box center [294, 134] width 214 height 14
click at [305, 140] on div "CC - DataRobot Inc Consolidated" at bounding box center [294, 134] width 214 height 14
click at [307, 134] on div "CC - DataRobot Inc Consolidated" at bounding box center [294, 134] width 214 height 14
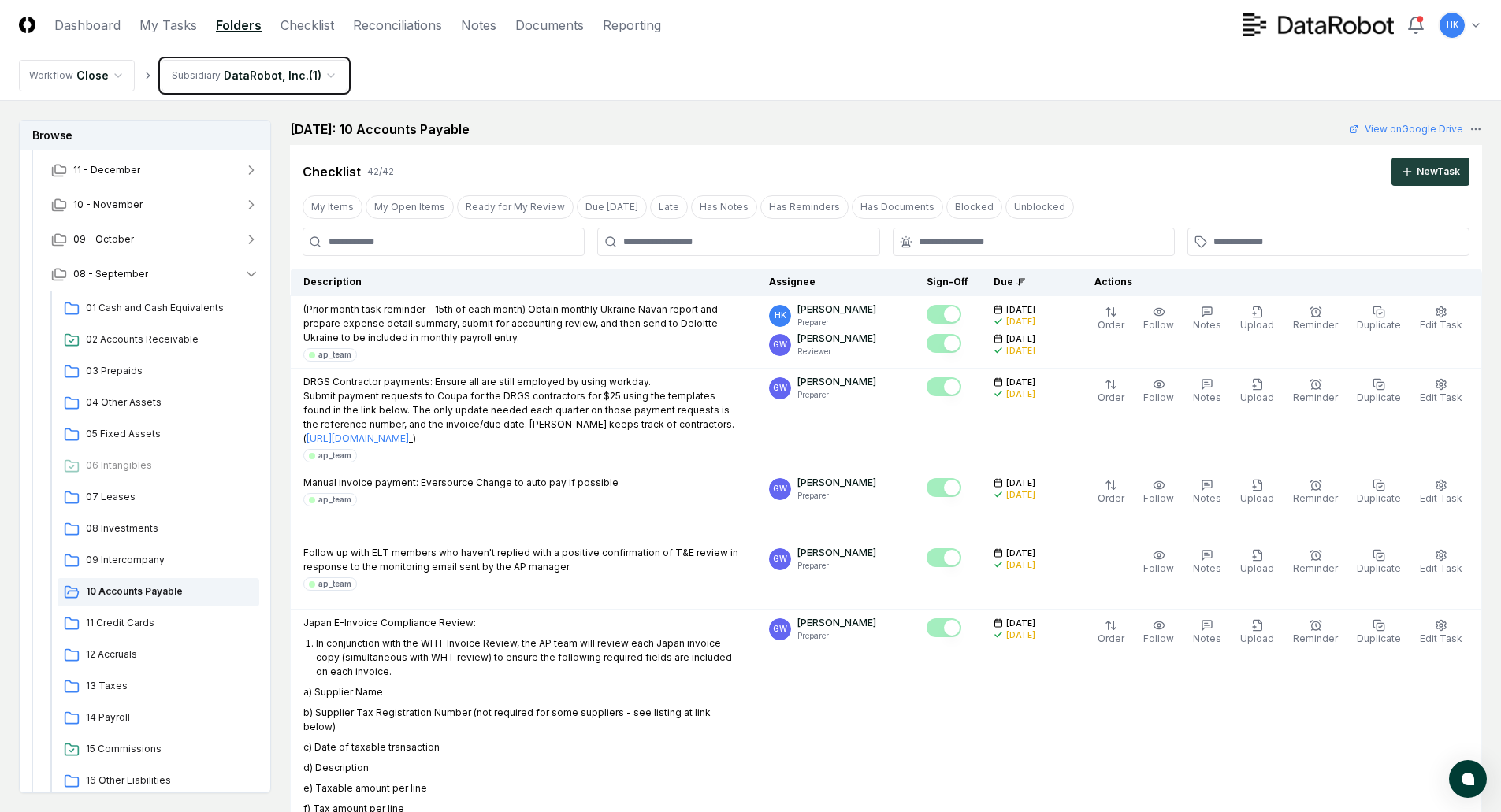
scroll to position [236, 0]
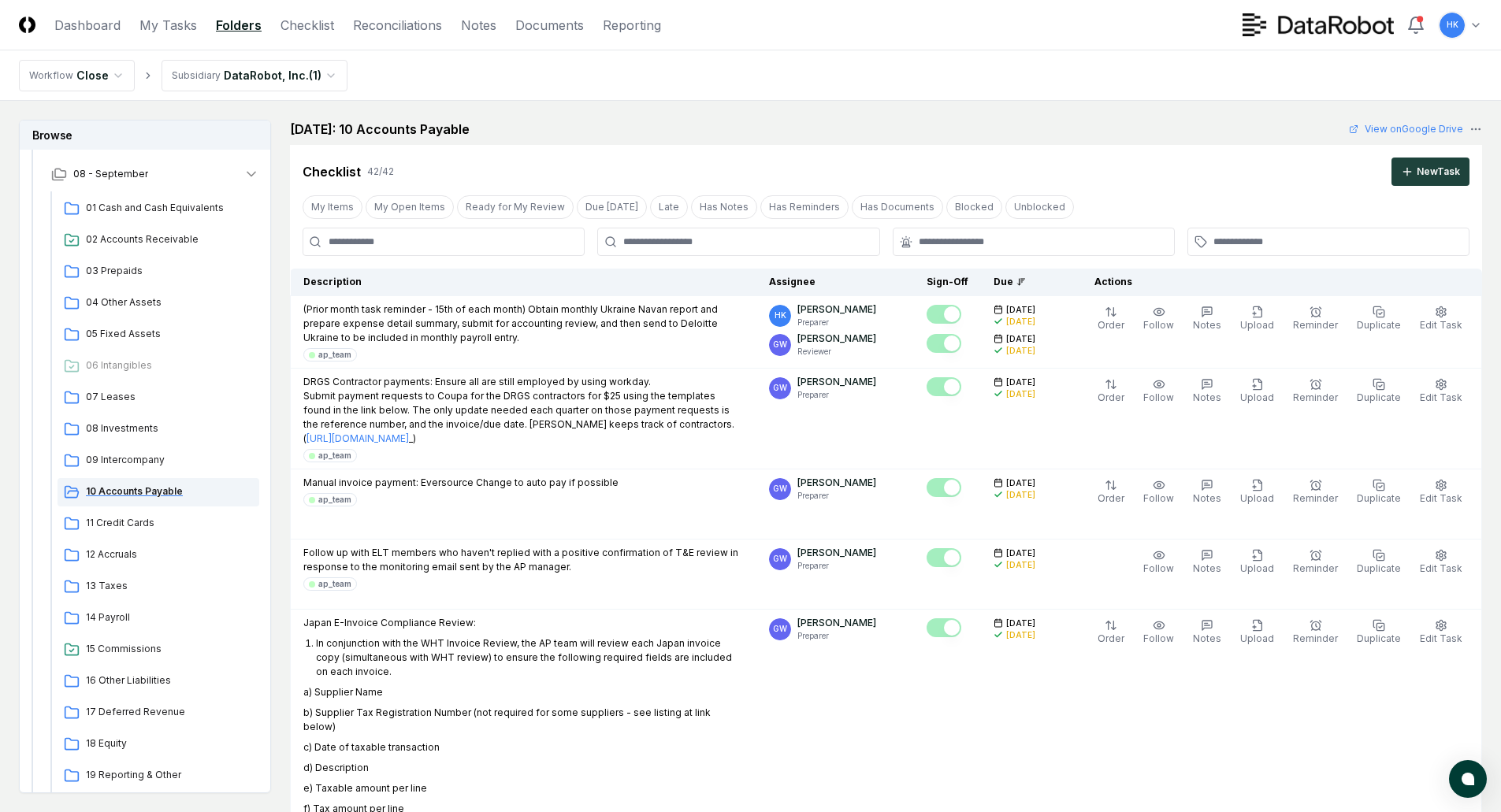
click at [139, 490] on span "10 Accounts Payable" at bounding box center [169, 492] width 167 height 14
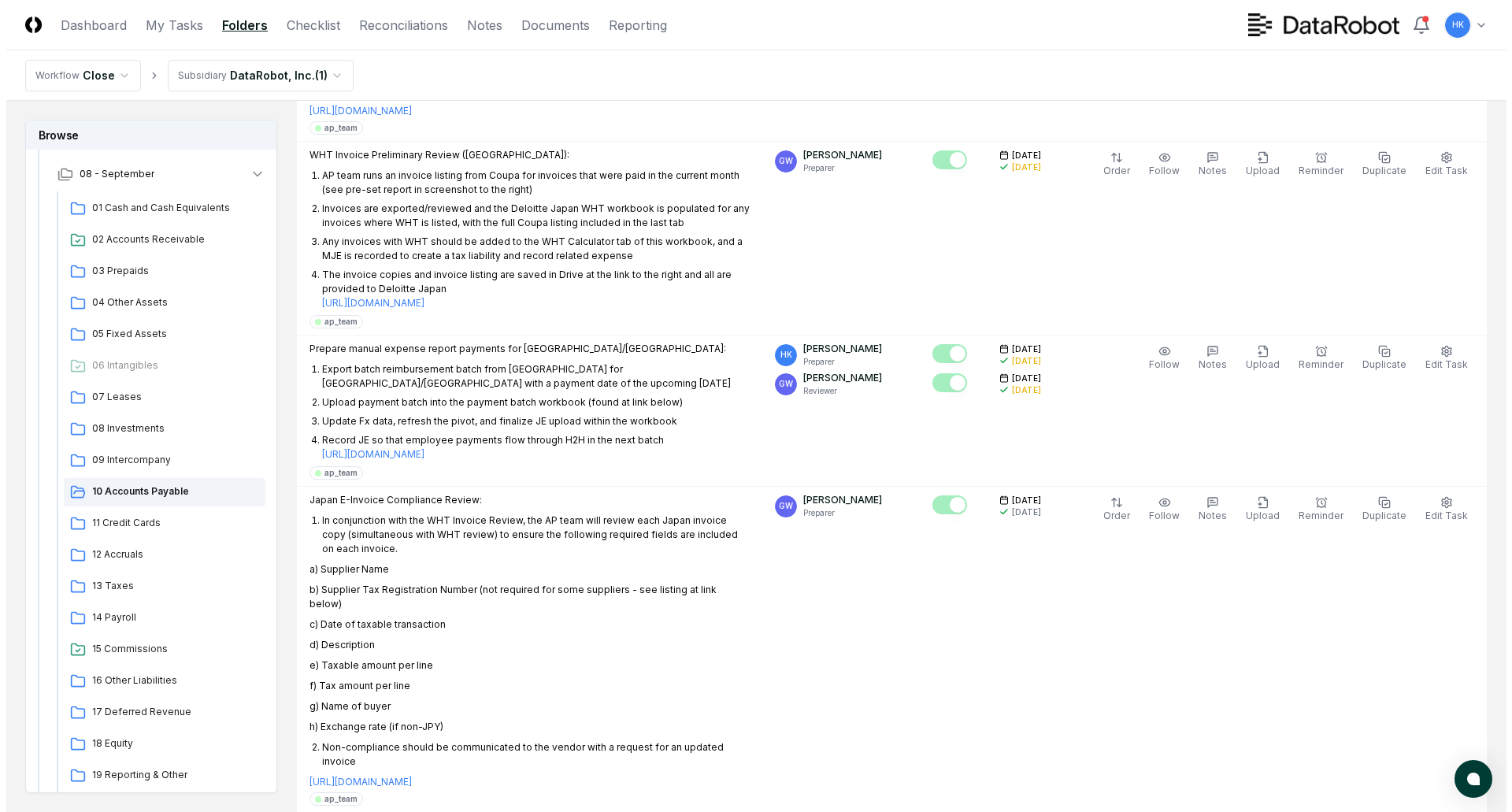
scroll to position [788, 0]
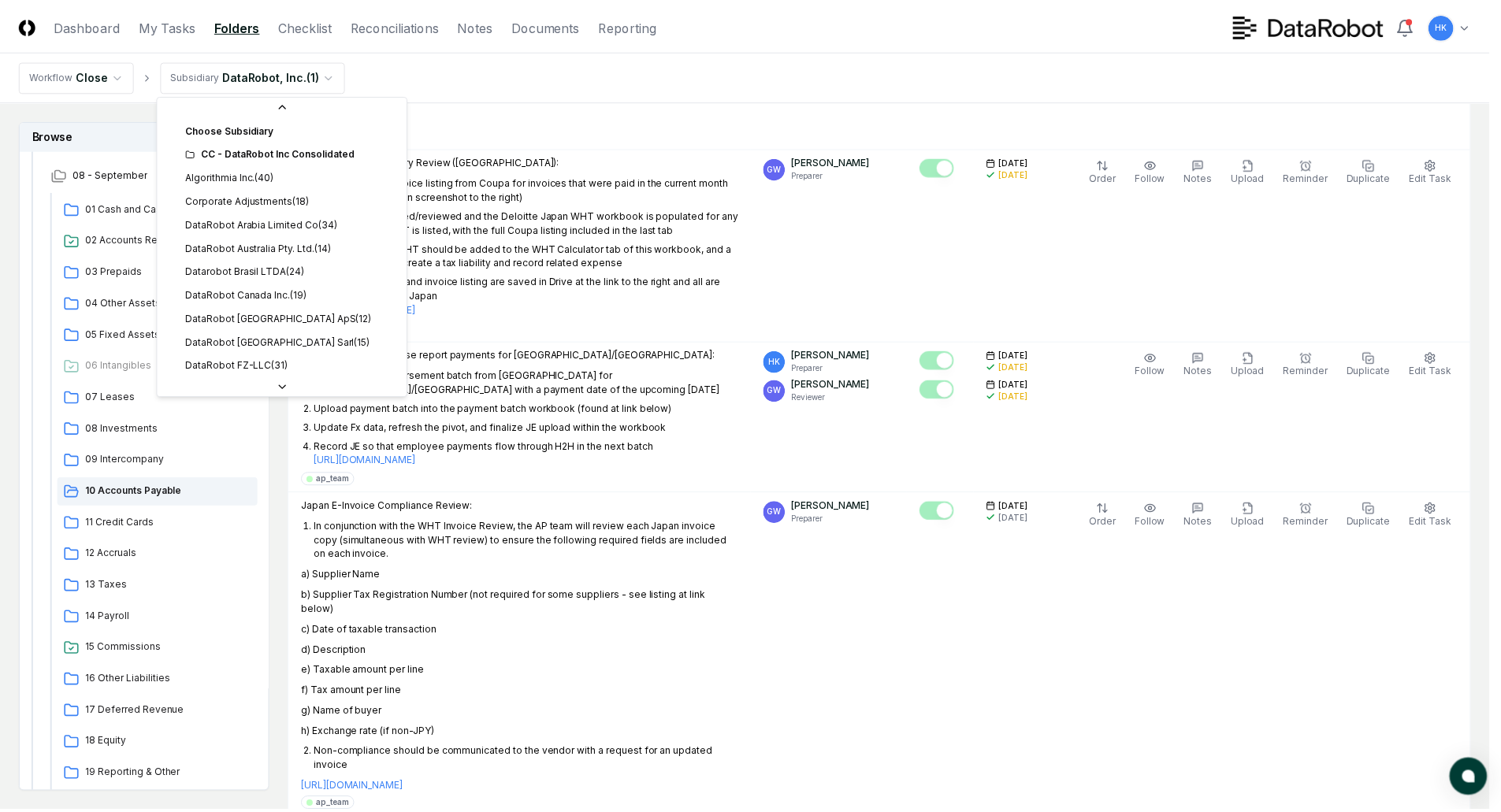
scroll to position [402, 0]
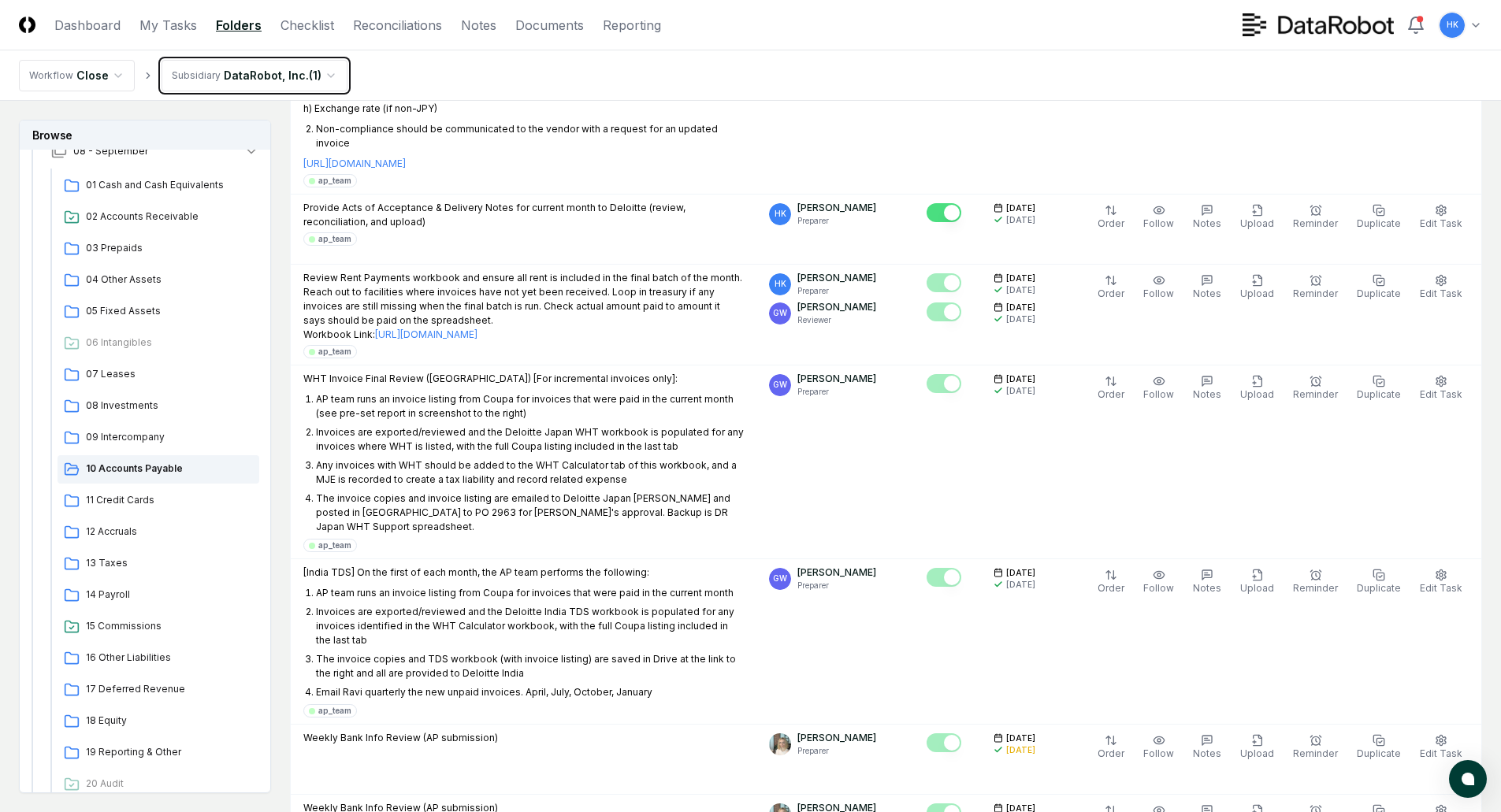
scroll to position [0, 0]
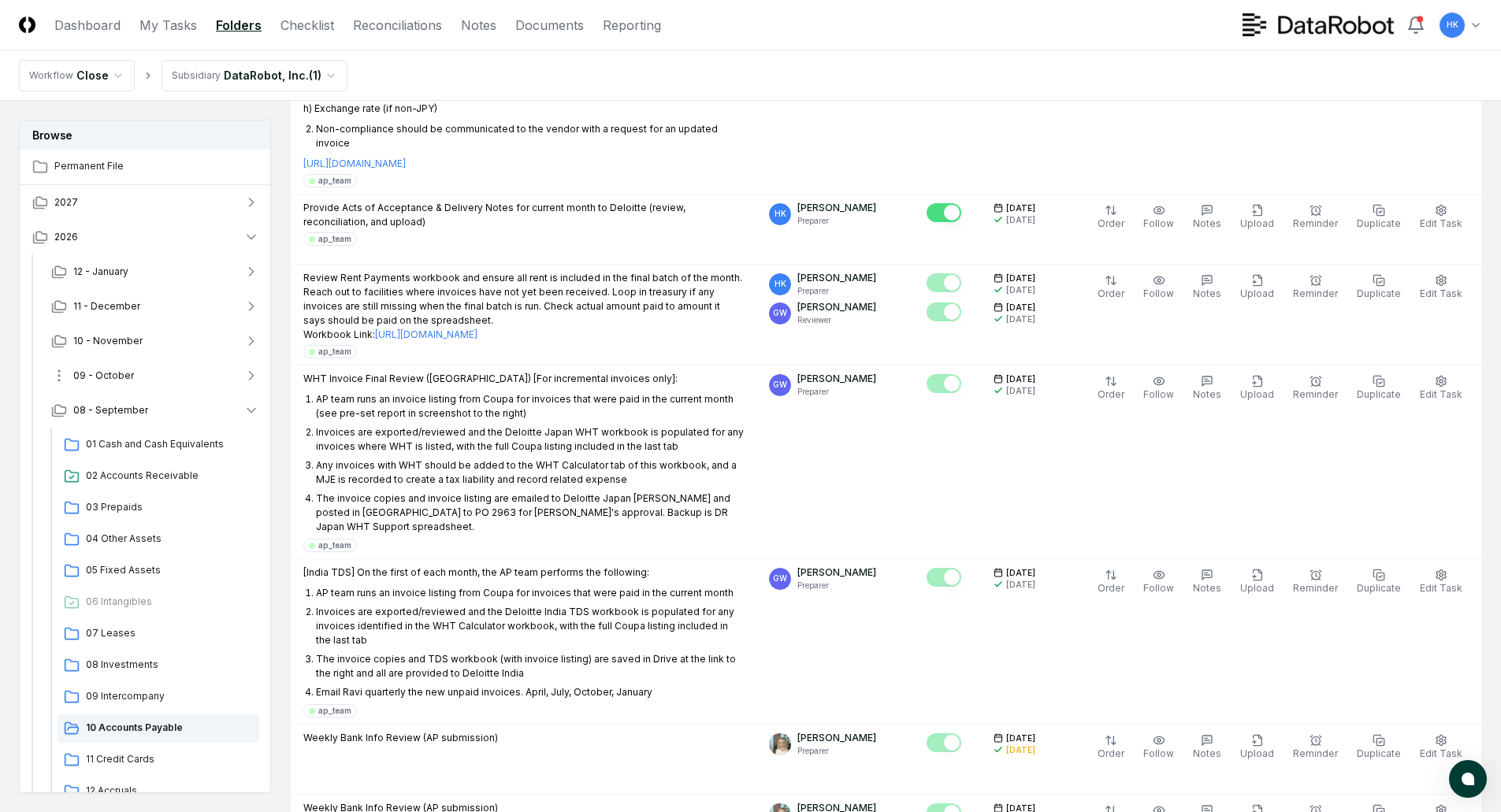
click at [115, 373] on span "09 - October" at bounding box center [103, 375] width 61 height 14
click at [122, 694] on span "10 Accounts Payable" at bounding box center [169, 693] width 167 height 14
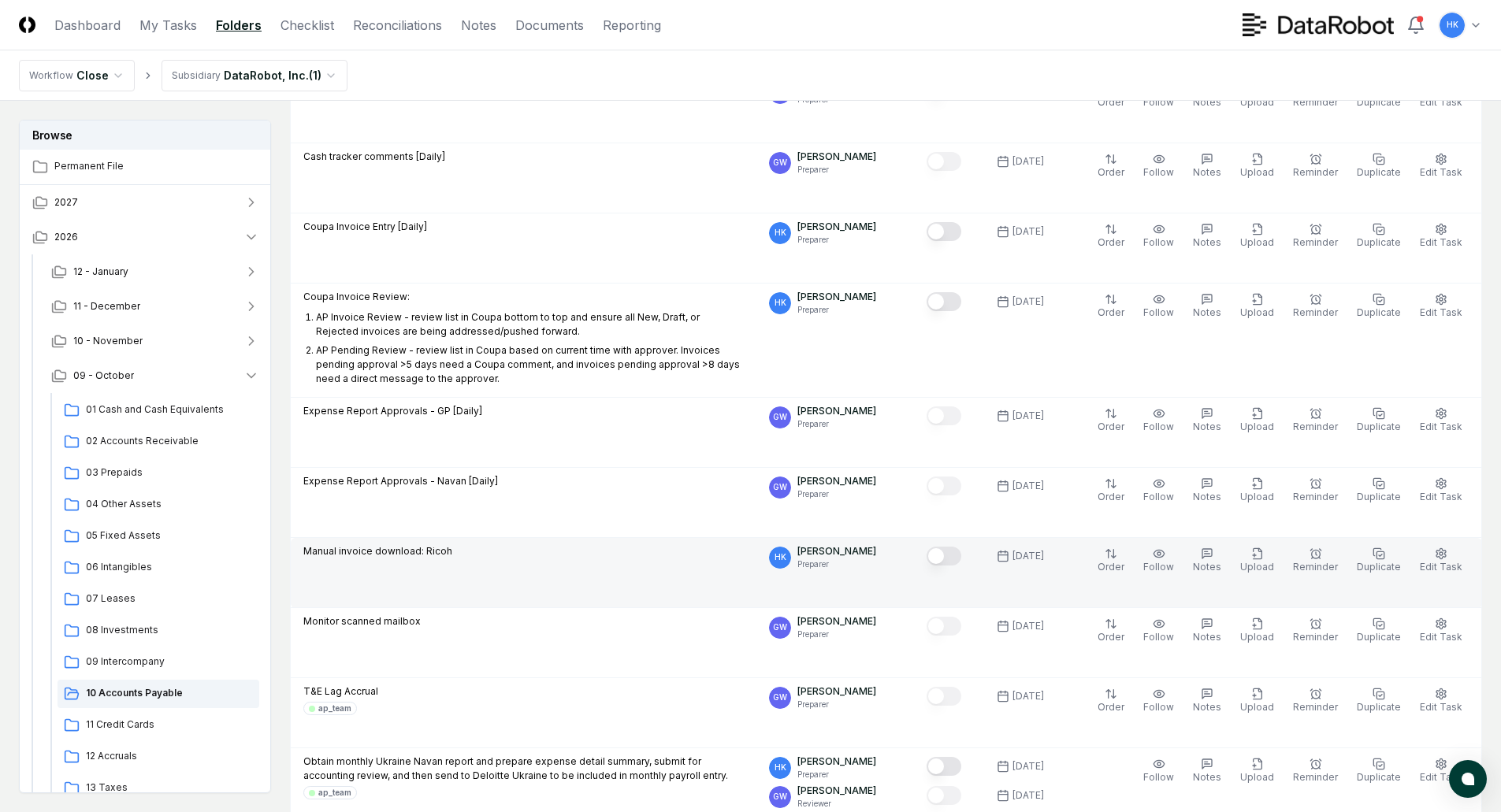
scroll to position [2756, 0]
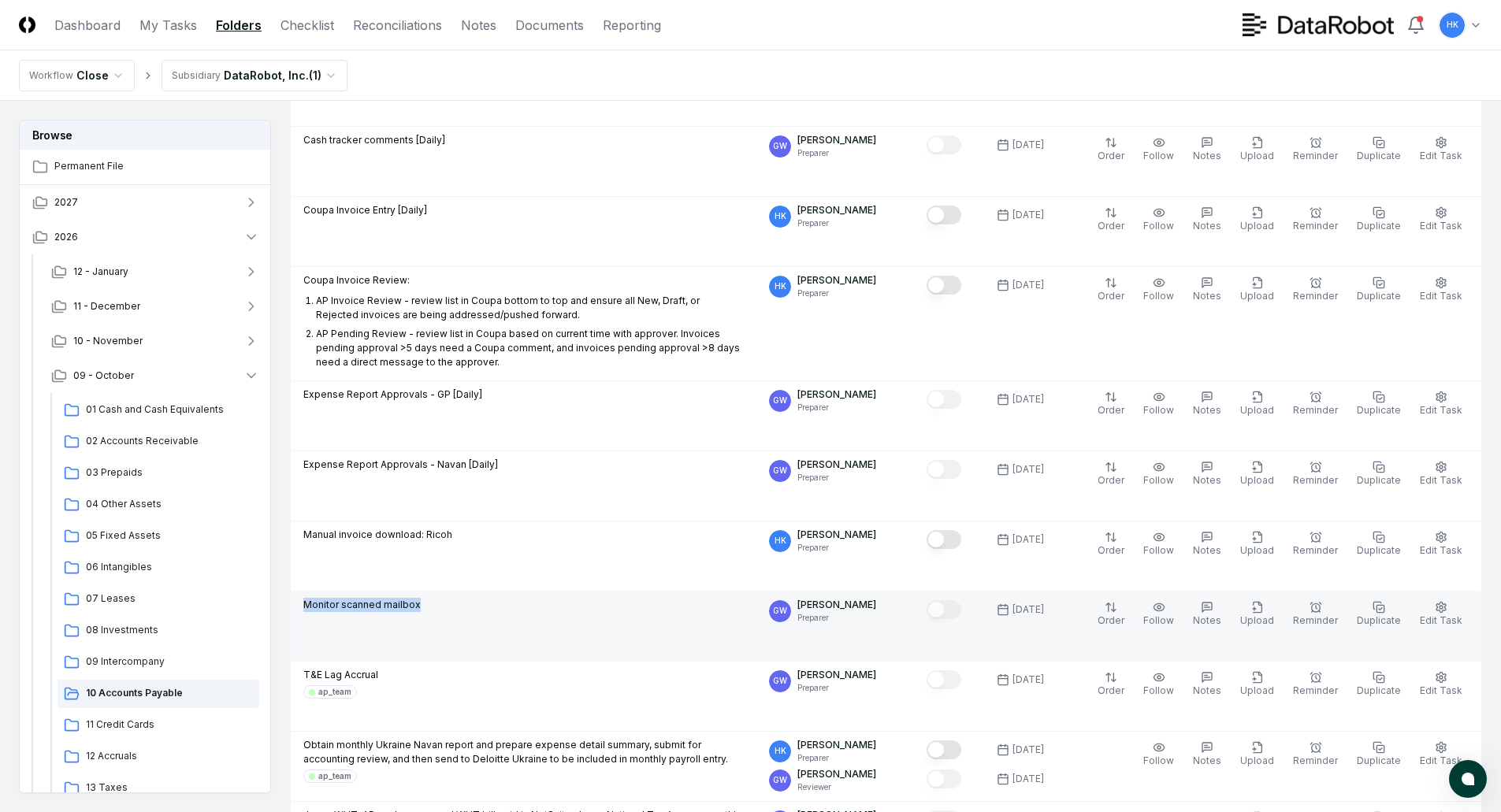
drag, startPoint x: 292, startPoint y: 474, endPoint x: 442, endPoint y: 489, distance: 150.7
click at [442, 591] on td "Monitor scanned mailbox" at bounding box center [524, 626] width 466 height 70
copy p "Monitor scanned mailbox"
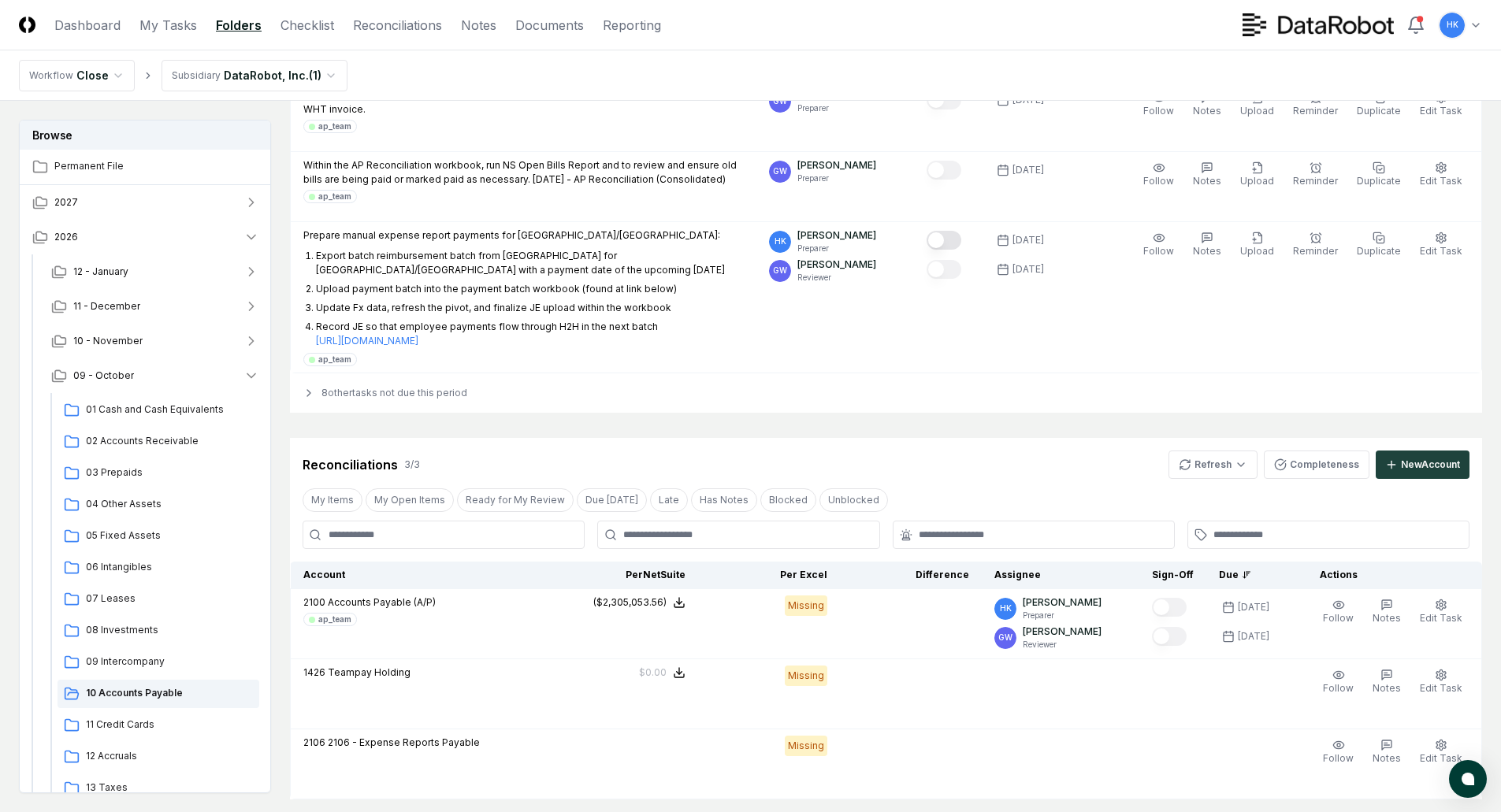
scroll to position [3449, 0]
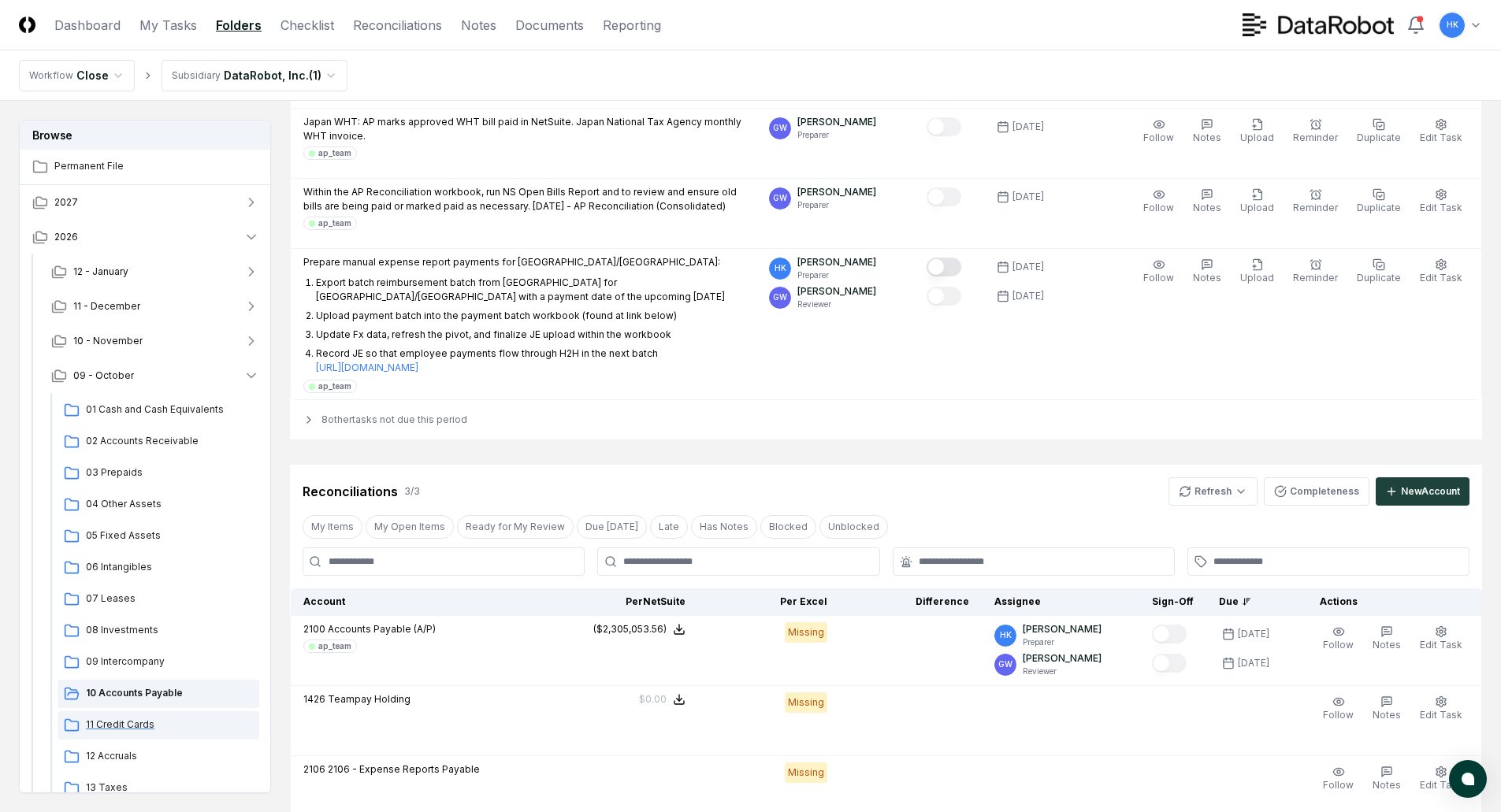
click at [124, 720] on span "11 Credit Cards" at bounding box center [169, 724] width 167 height 14
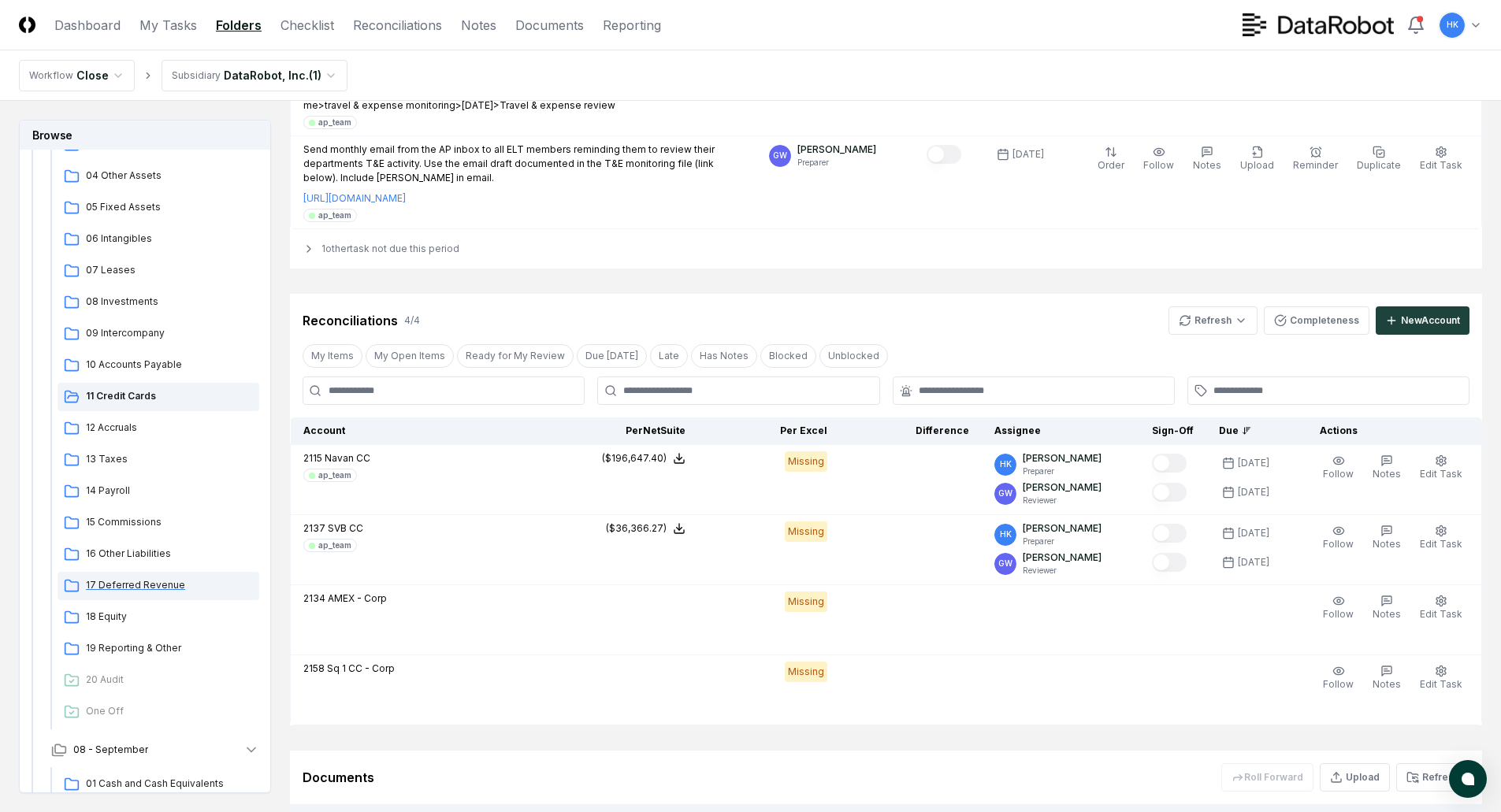
scroll to position [472, 0]
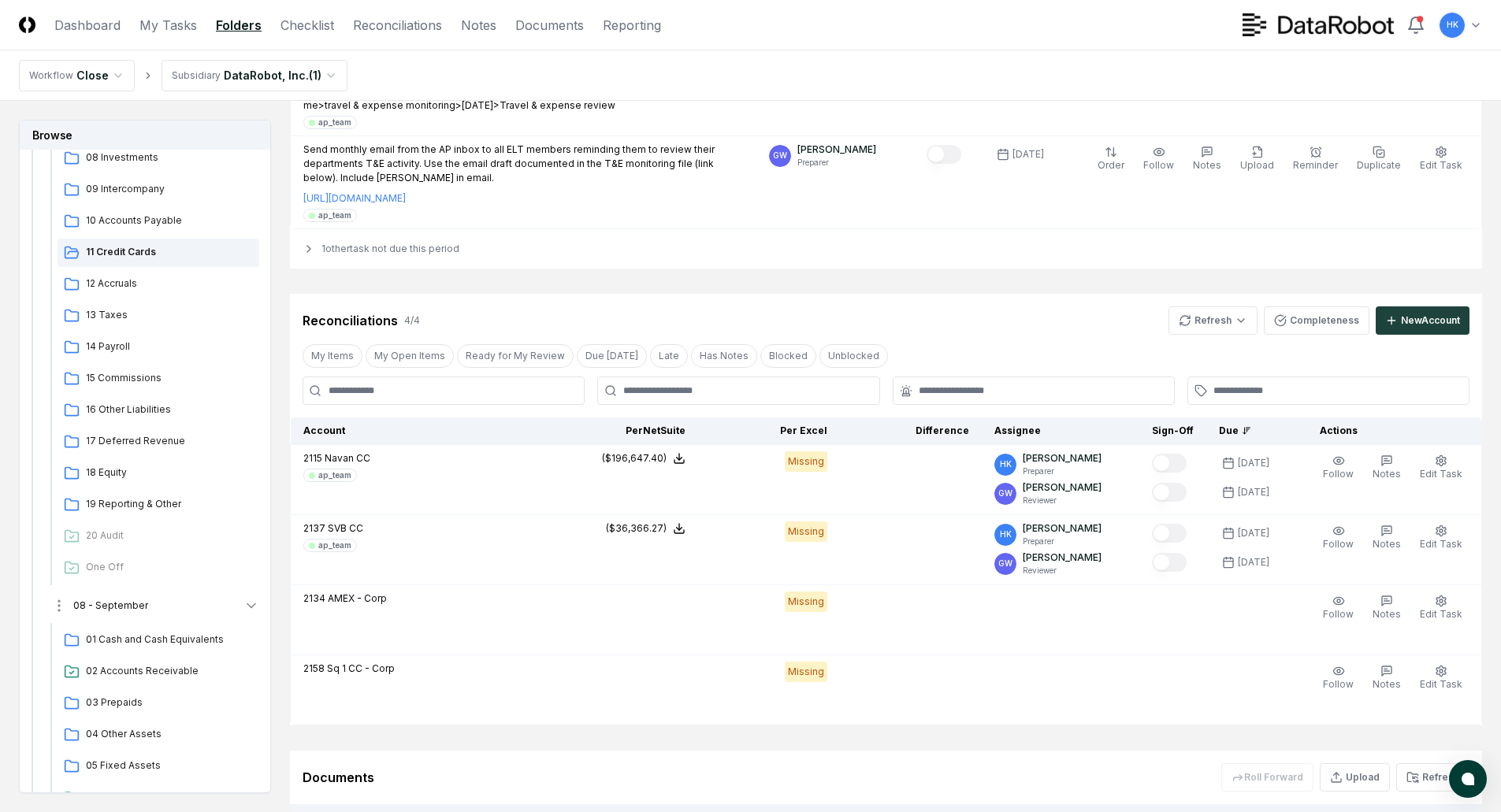
click at [116, 607] on span "08 - September" at bounding box center [110, 605] width 75 height 14
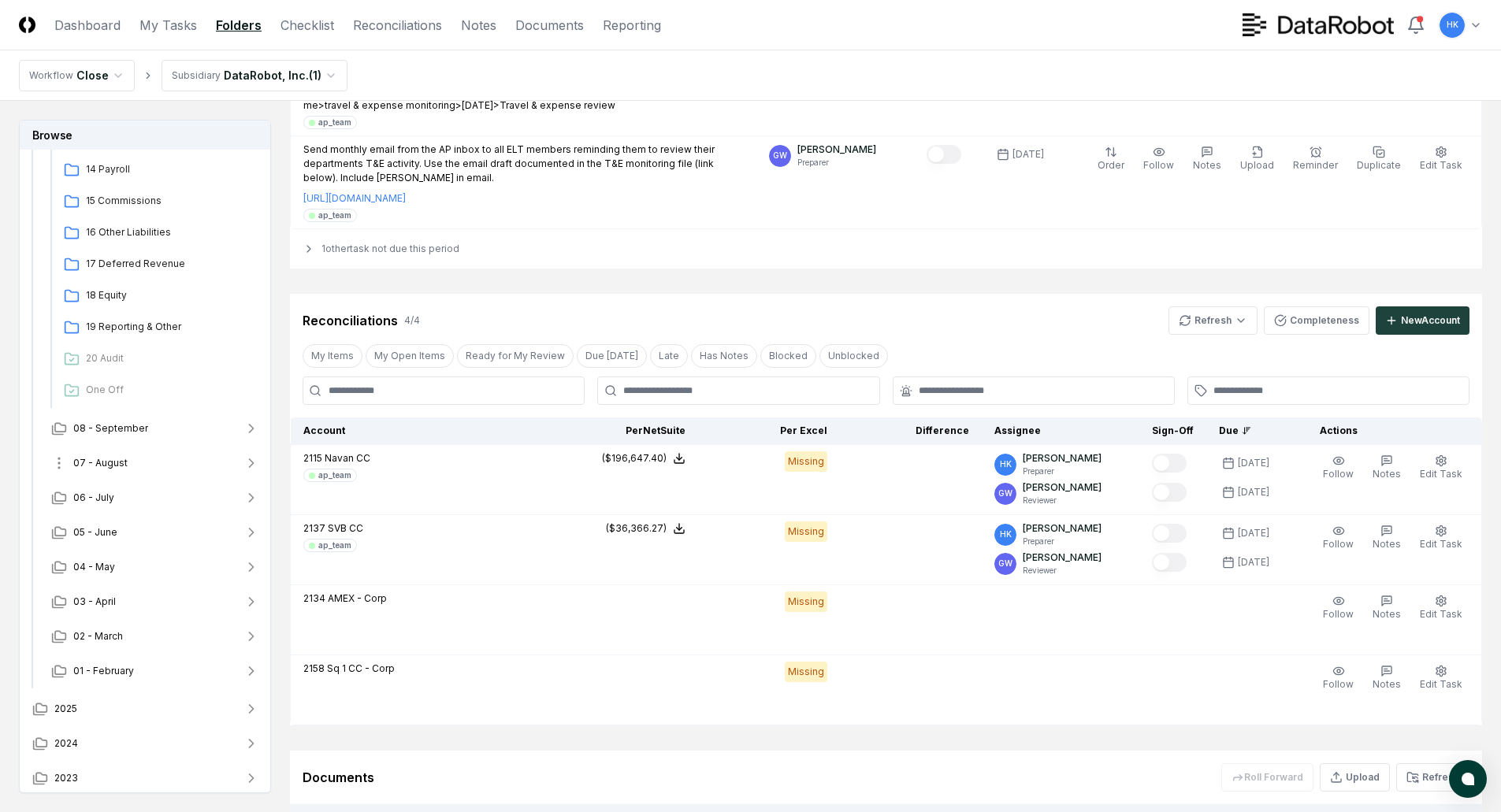
scroll to position [653, 0]
click at [117, 428] on span "08 - September" at bounding box center [110, 426] width 75 height 14
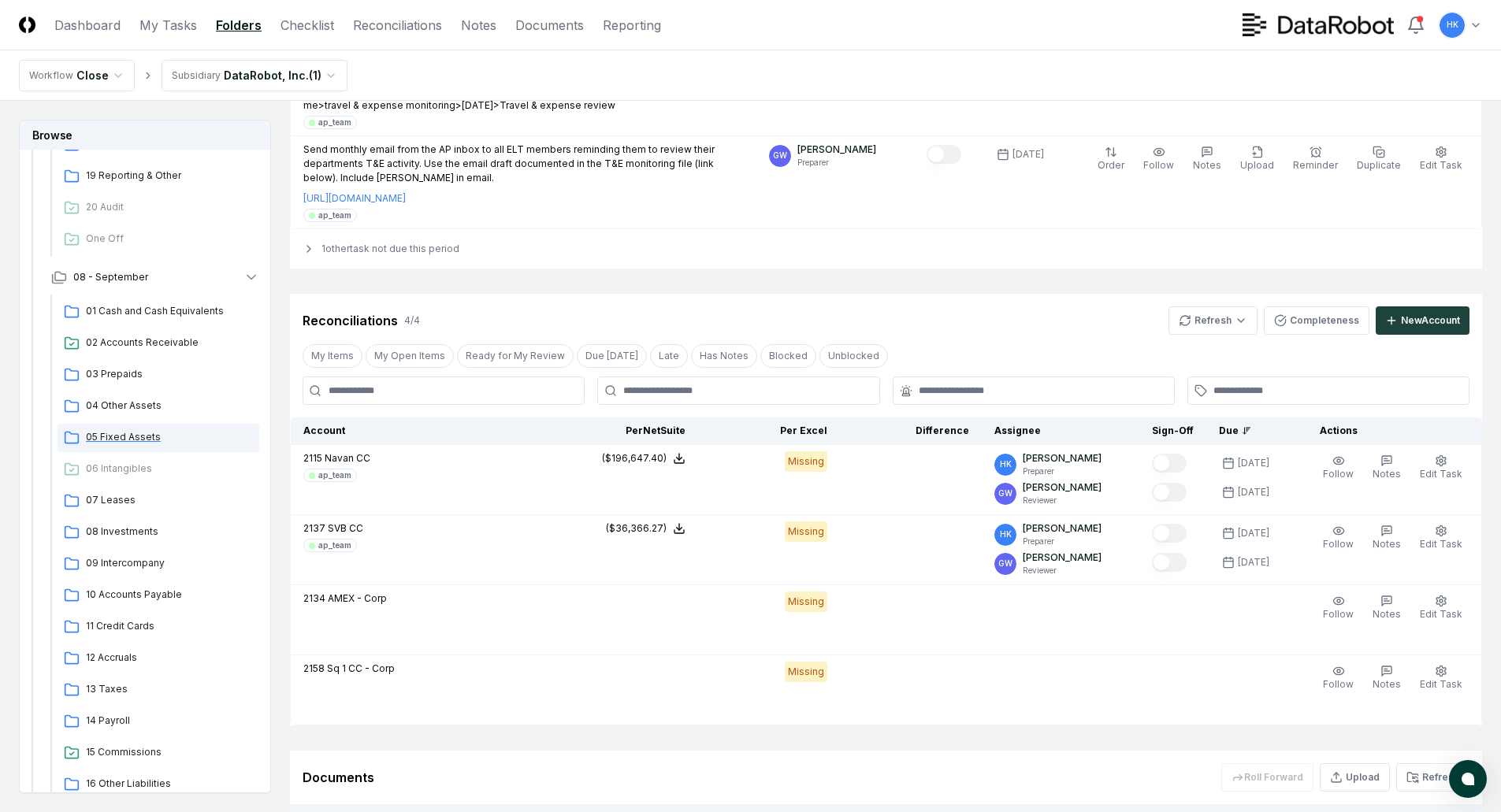
scroll to position [810, 0]
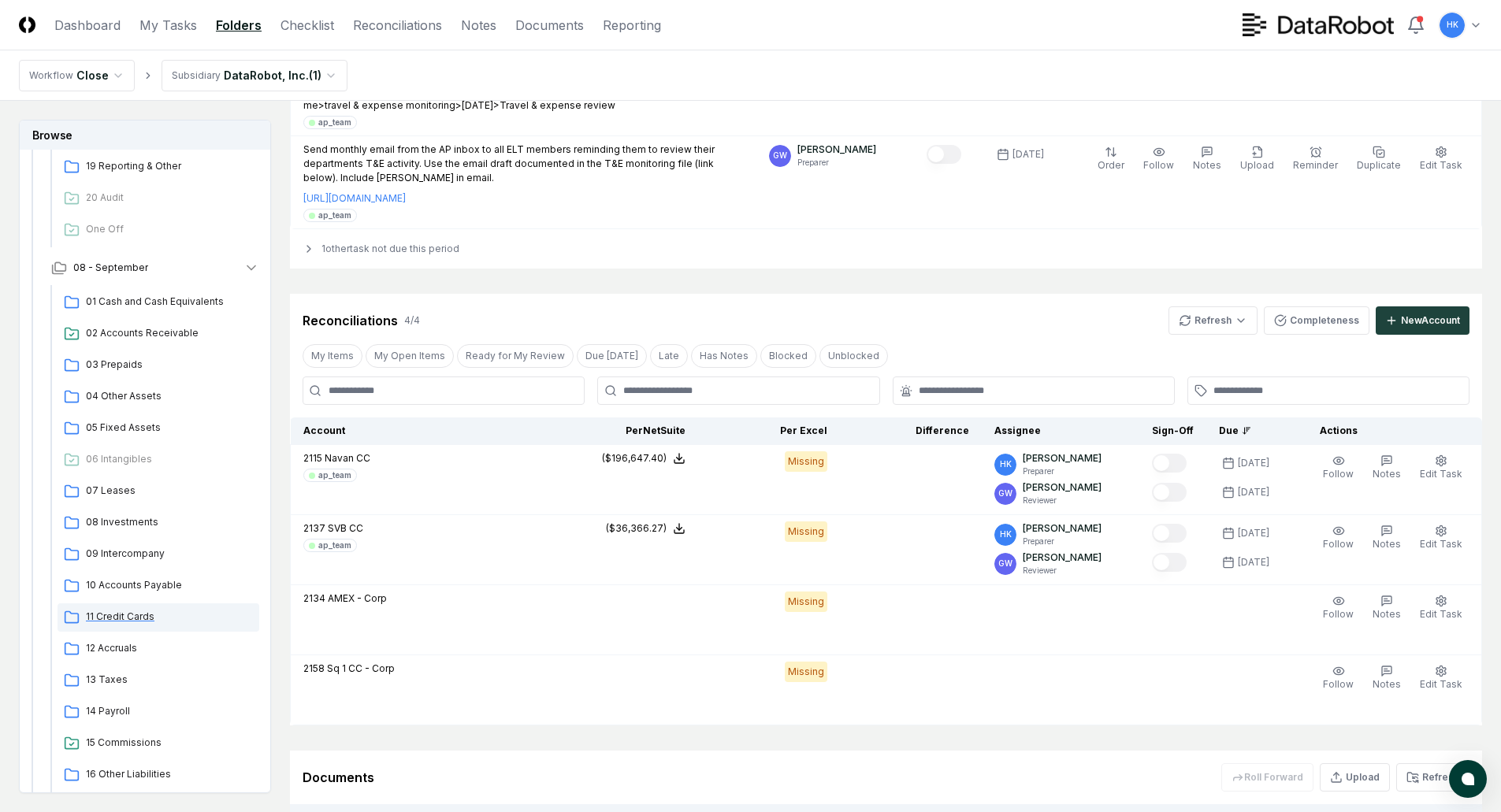
click at [105, 615] on span "11 Credit Cards" at bounding box center [169, 617] width 167 height 14
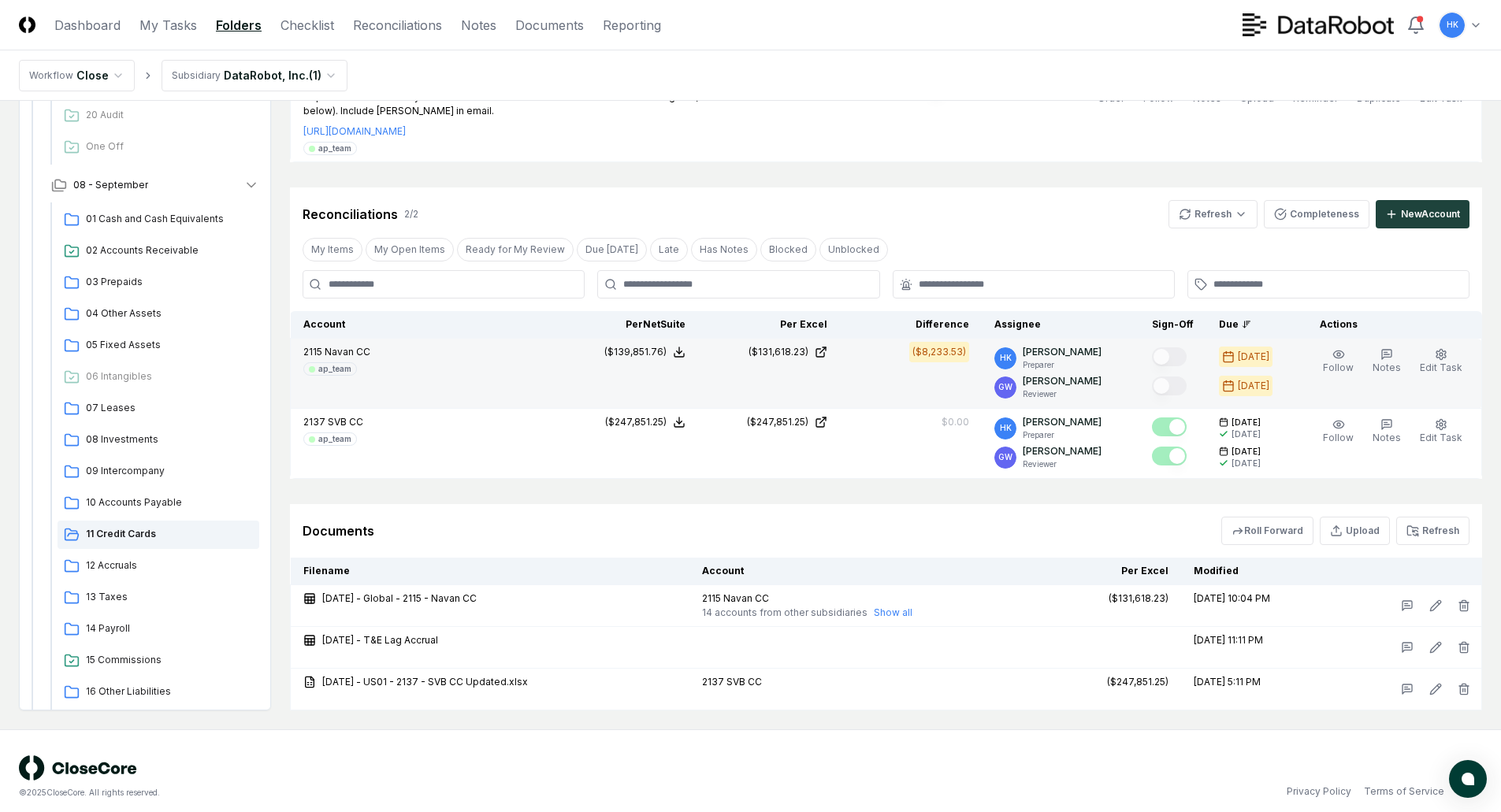
scroll to position [1205, 0]
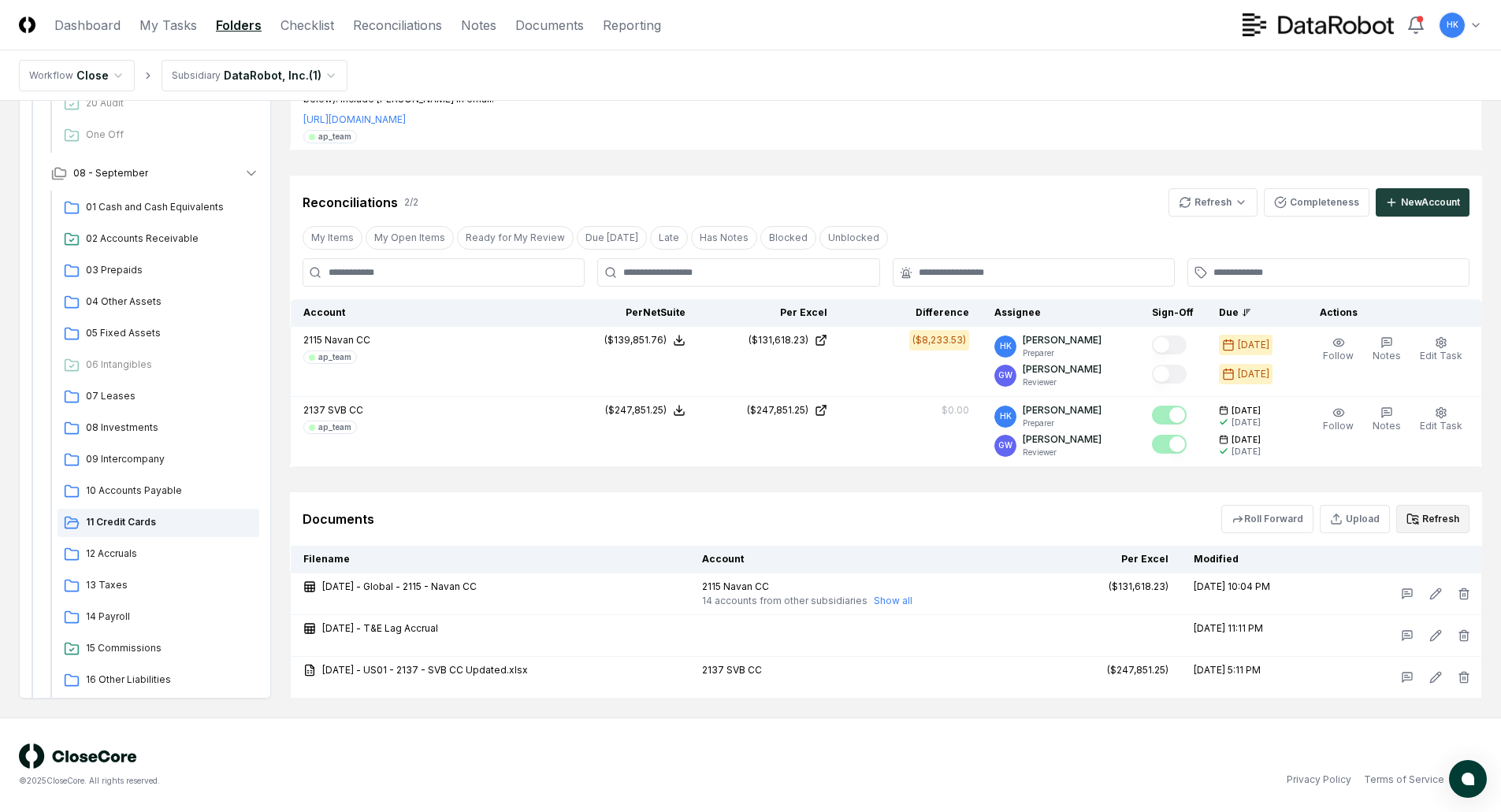
click at [1452, 513] on button "Refresh" at bounding box center [1432, 518] width 73 height 29
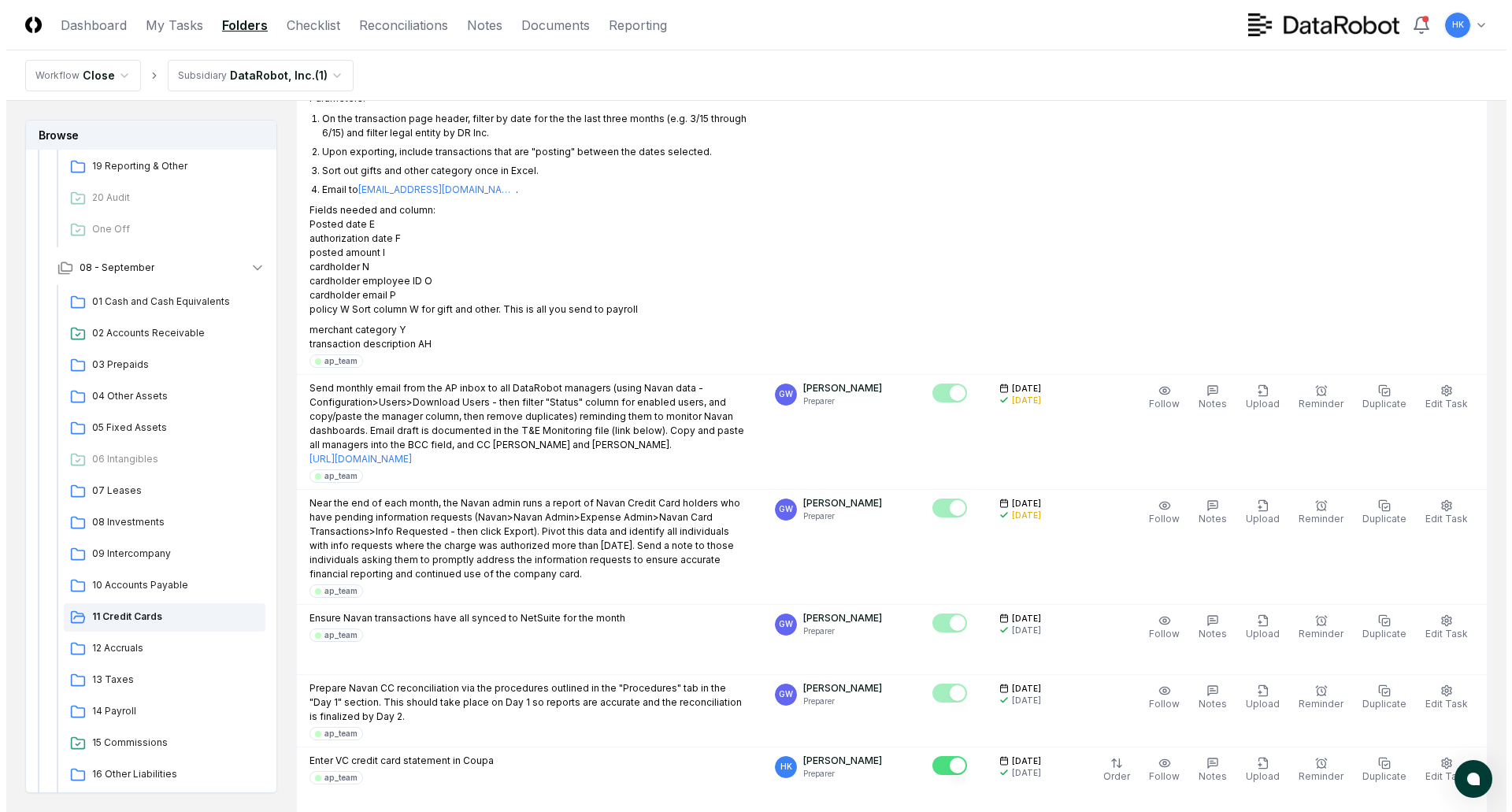
scroll to position [0, 0]
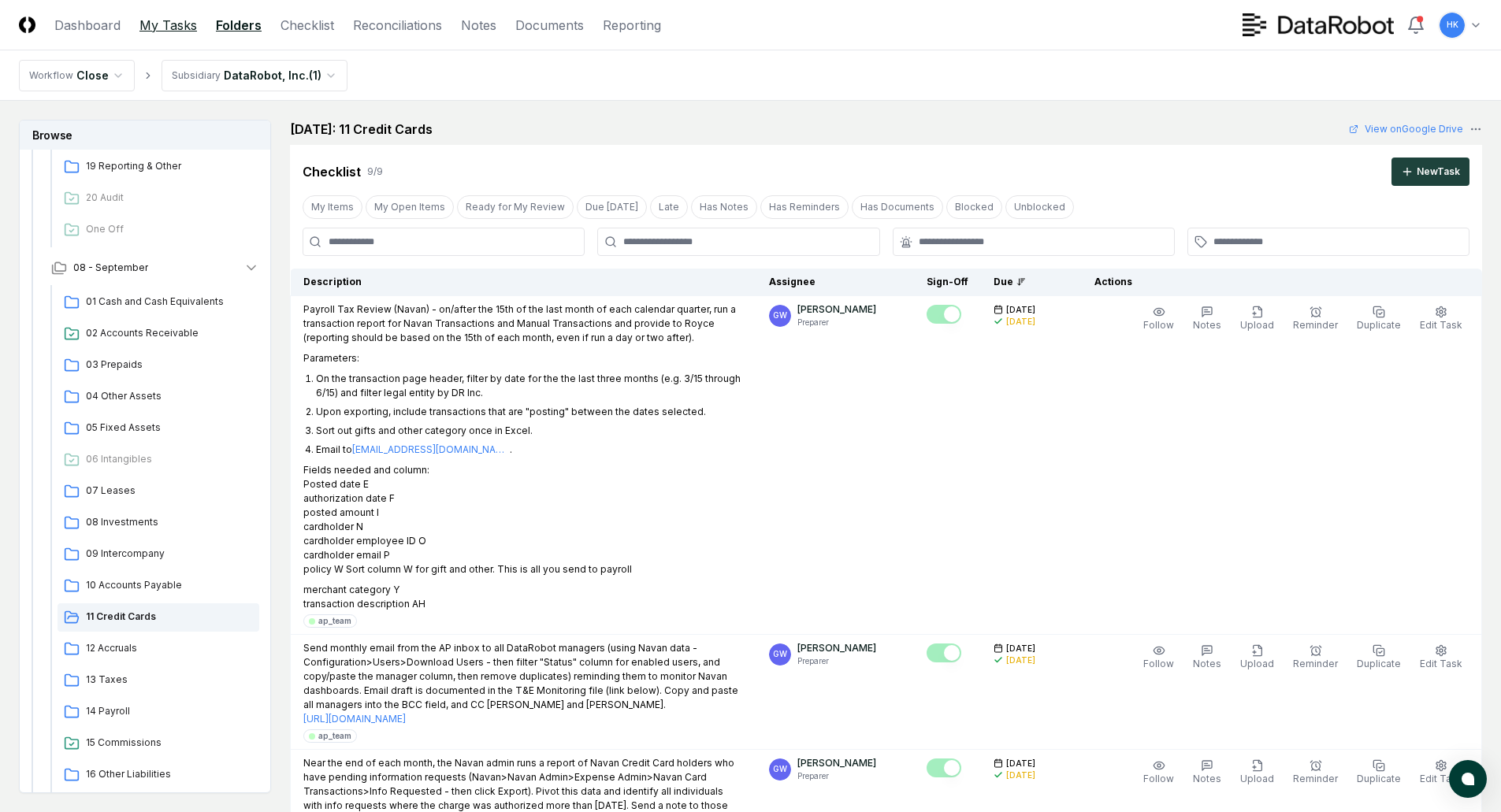
click at [165, 22] on link "My Tasks" at bounding box center [169, 25] width 57 height 19
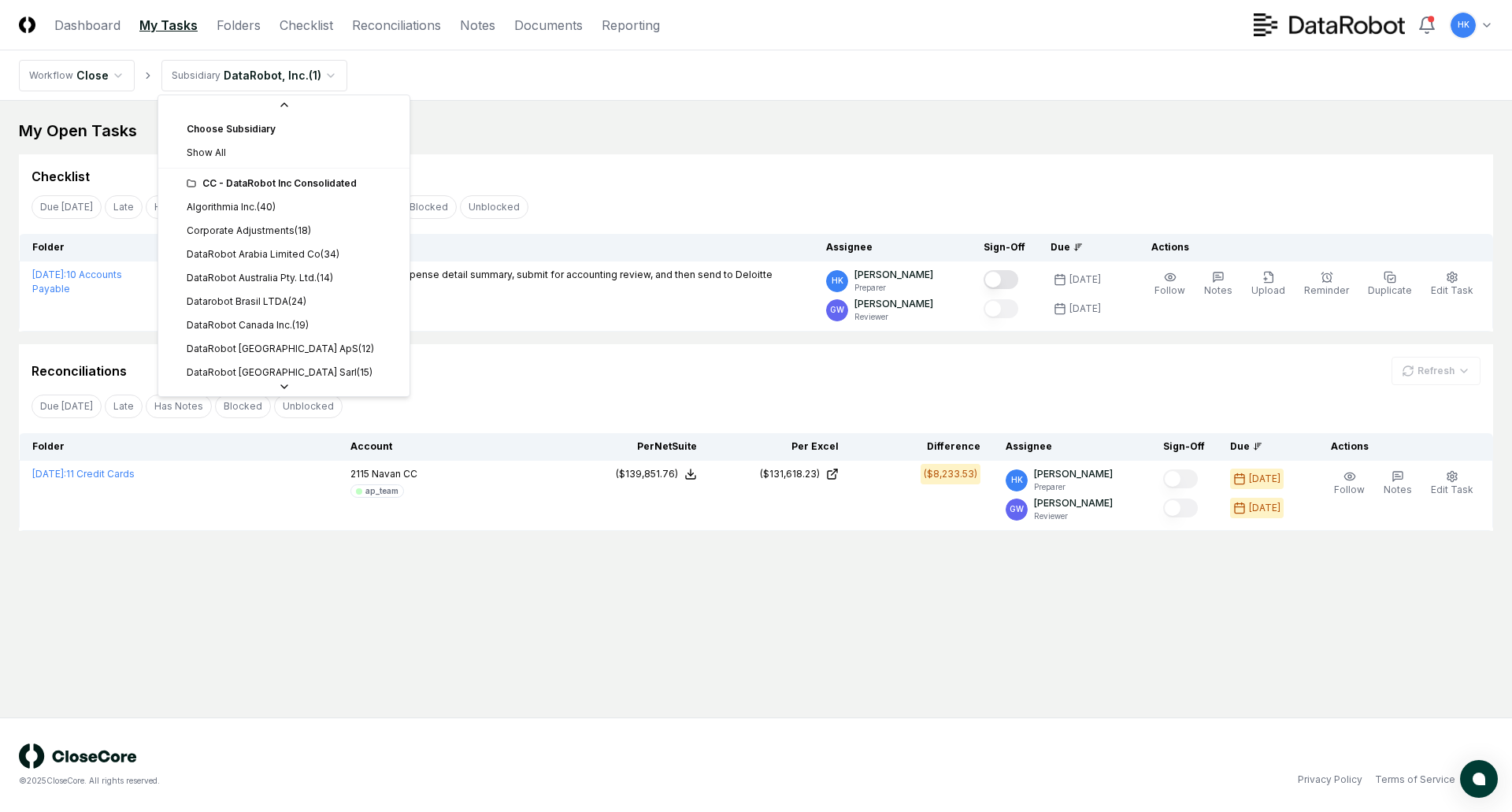
click at [328, 72] on html "CloseCore Dashboard My Tasks Folders Checklist Reconciliations Notes Documents …" at bounding box center [756, 406] width 1512 height 812
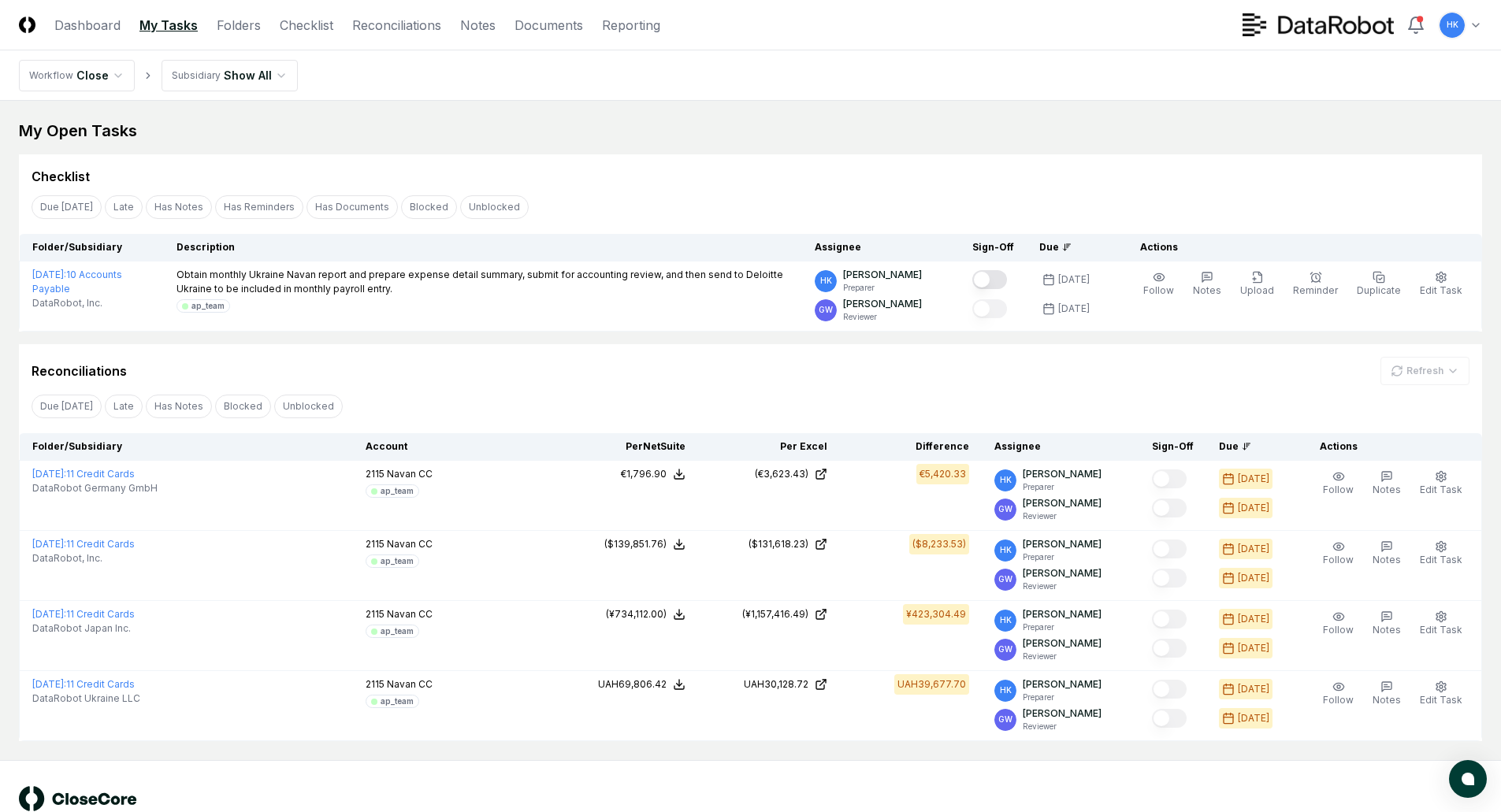
click at [918, 77] on nav "Workflow Close Subsidiary Show All" at bounding box center [750, 76] width 1501 height 50
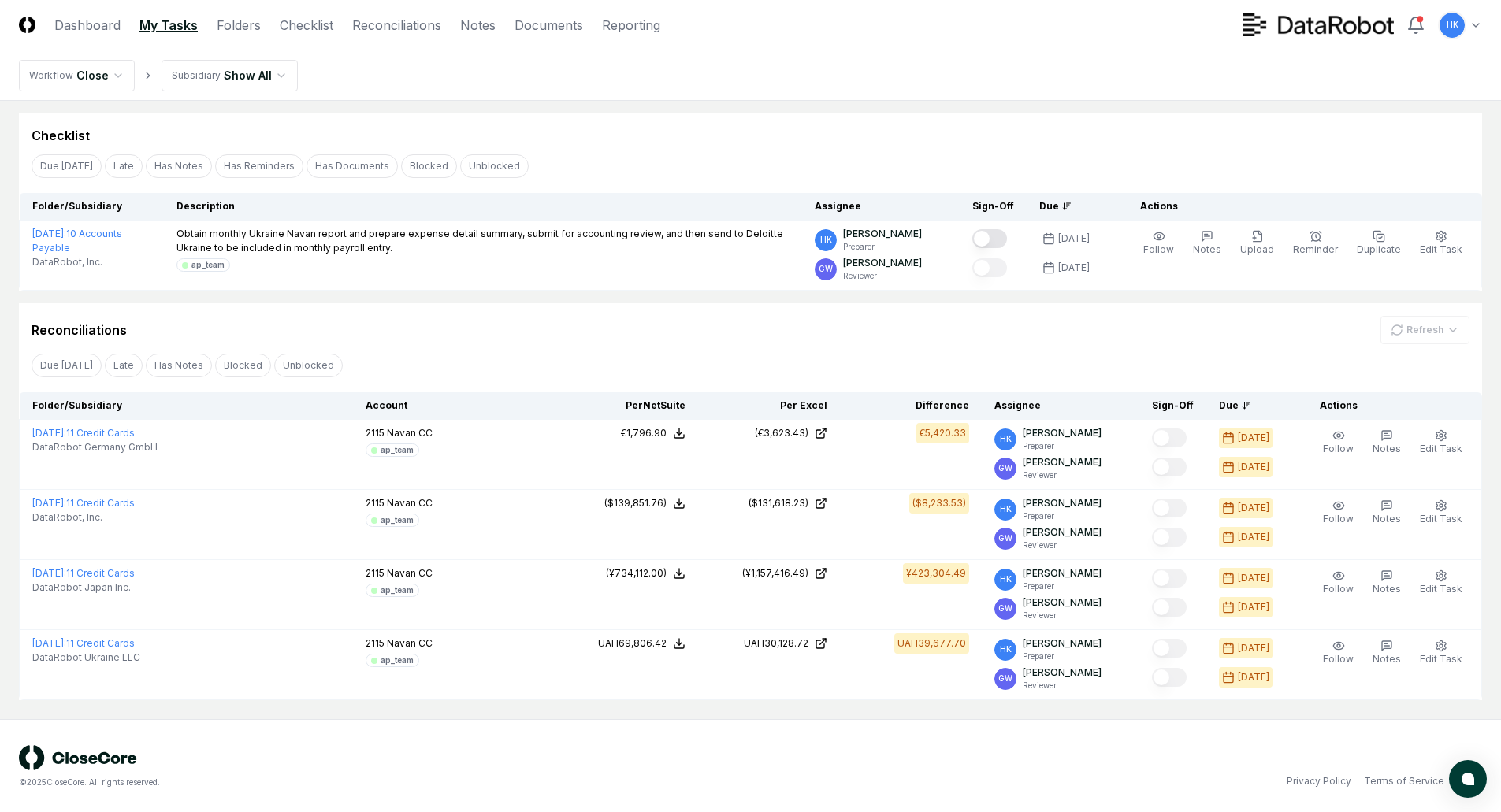
scroll to position [43, 0]
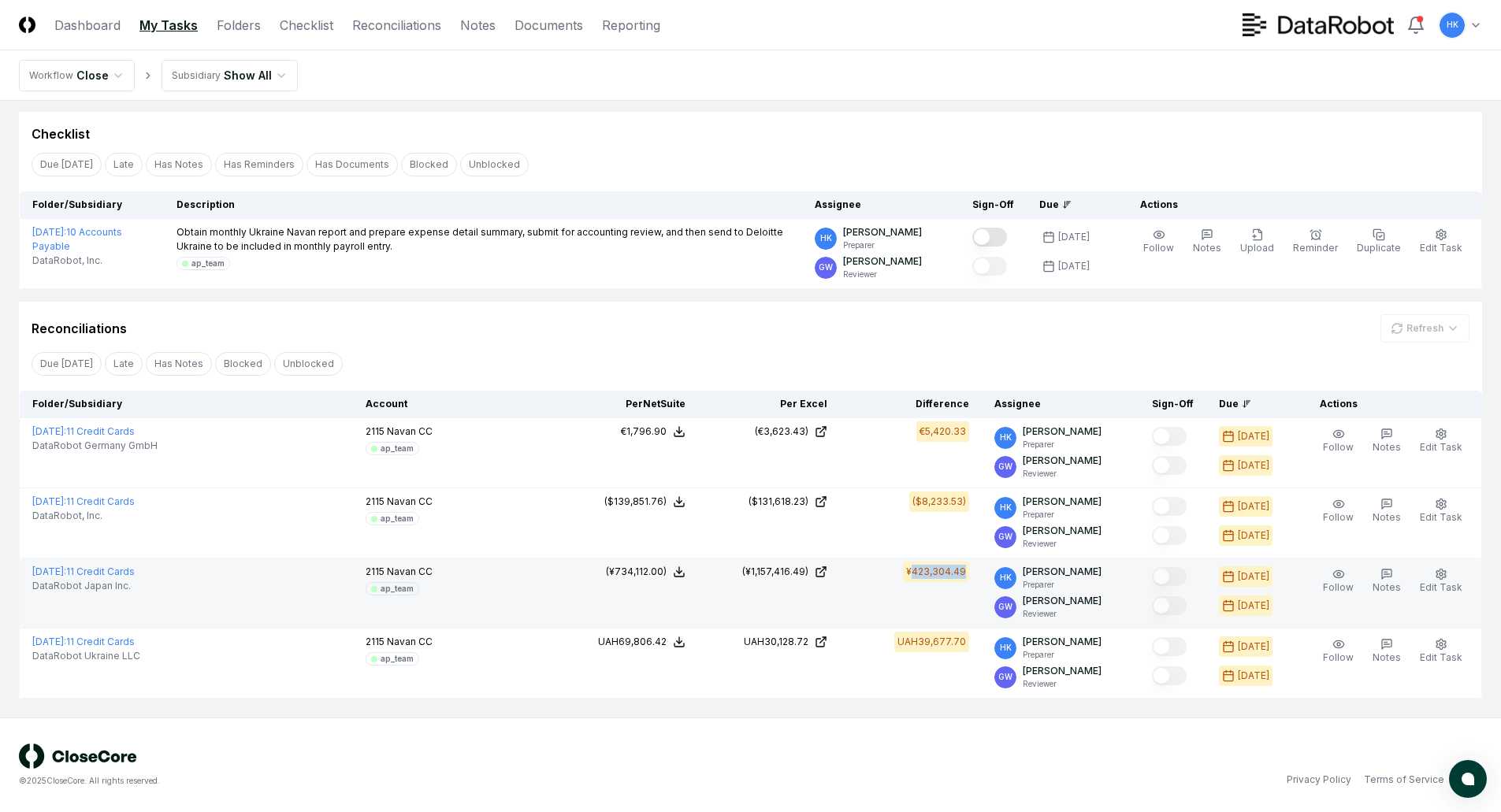
drag, startPoint x: 986, startPoint y: 572, endPoint x: 920, endPoint y: 585, distance: 67.3
click at [920, 585] on td "¥423,304.49" at bounding box center [910, 593] width 142 height 70
copy div "423,304.49"
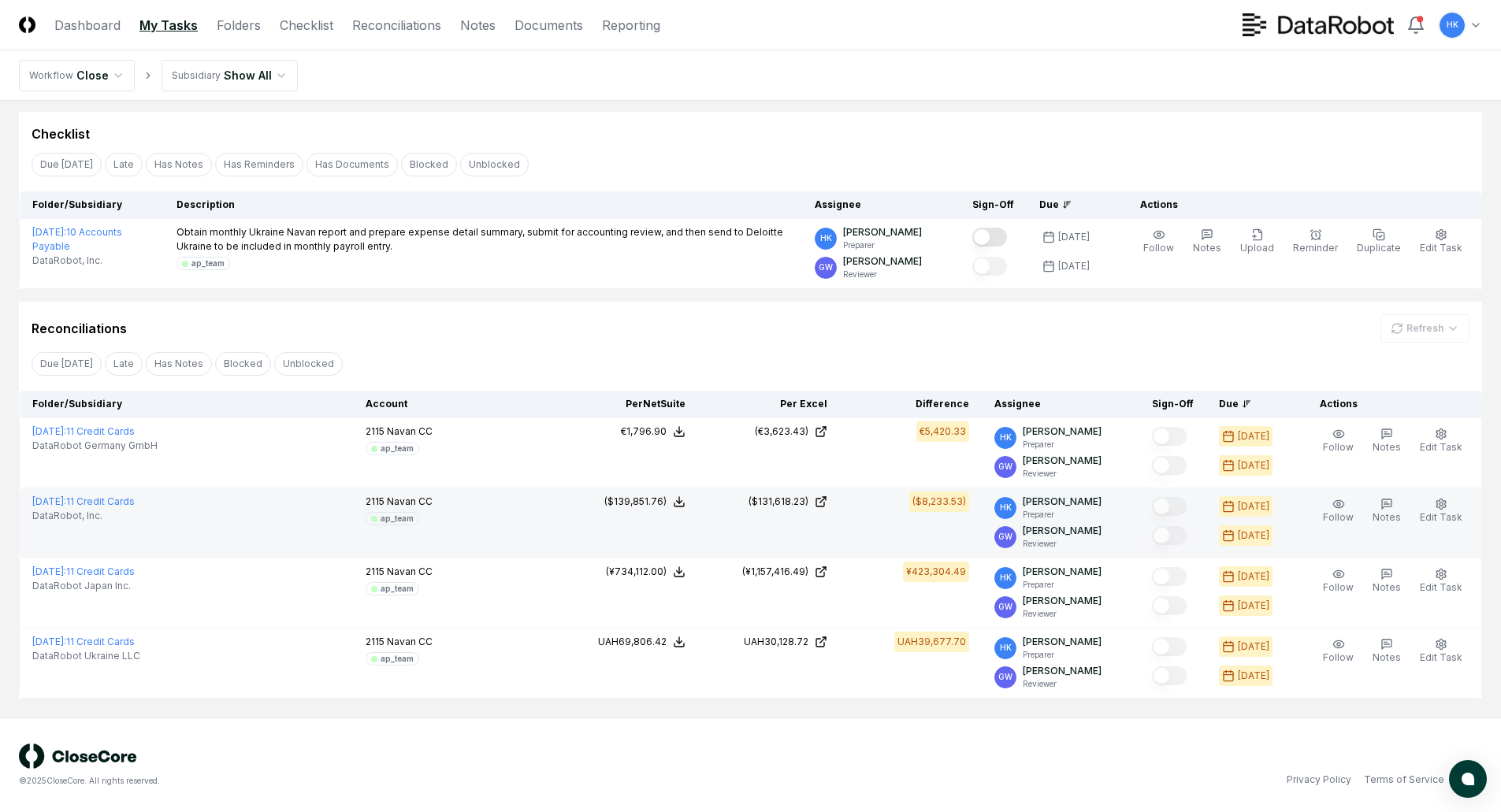
click at [976, 529] on td "($8,233.53)" at bounding box center [910, 523] width 142 height 70
drag, startPoint x: 926, startPoint y: 571, endPoint x: 989, endPoint y: 550, distance: 66.4
click at [965, 564] on div "¥423,304.49" at bounding box center [936, 571] width 60 height 14
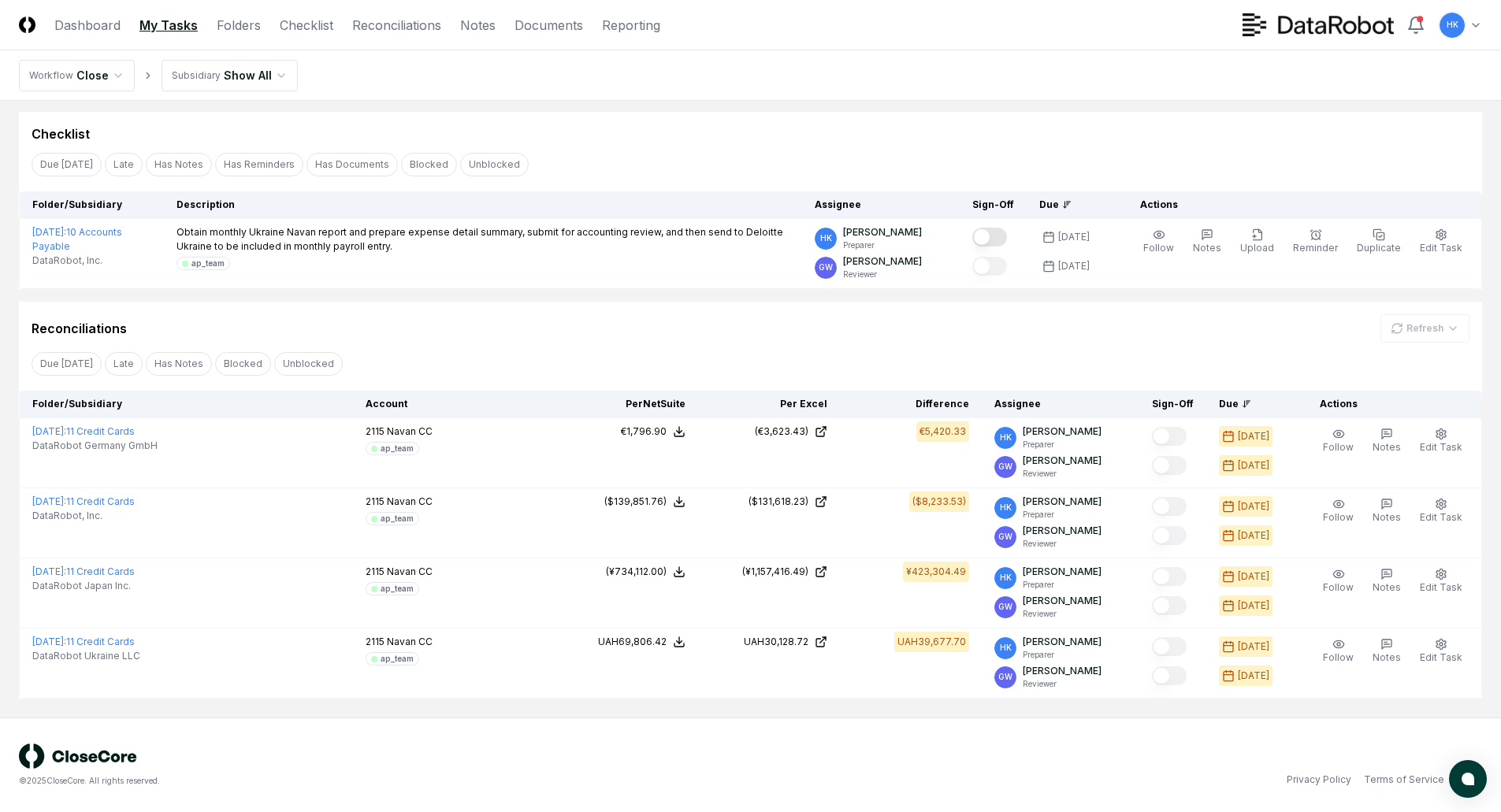
click at [325, 771] on div "© 2025 CloseCore. All rights reserved." at bounding box center [385, 765] width 731 height 43
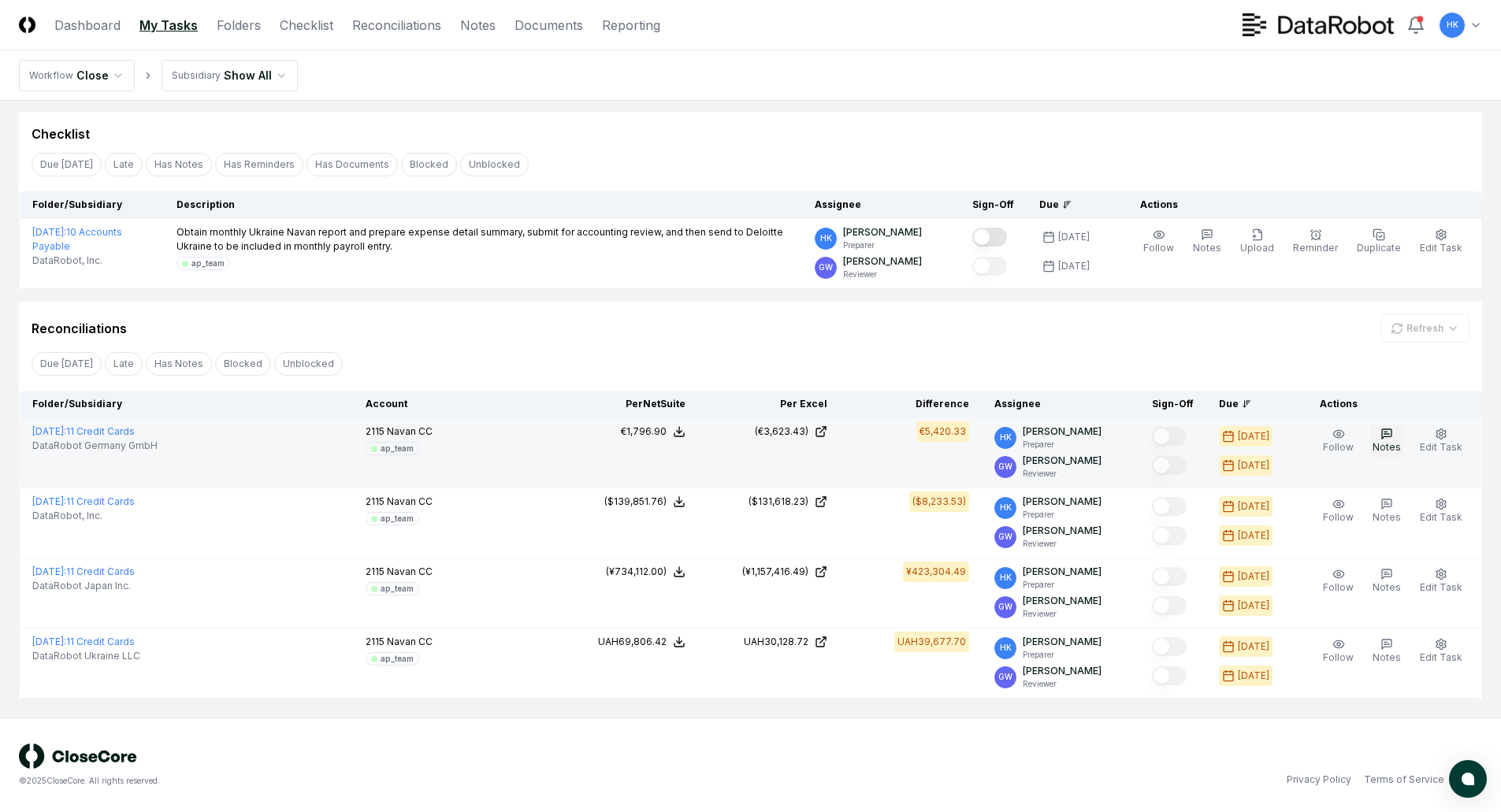
click at [1387, 432] on icon "button" at bounding box center [1385, 432] width 3 height 0
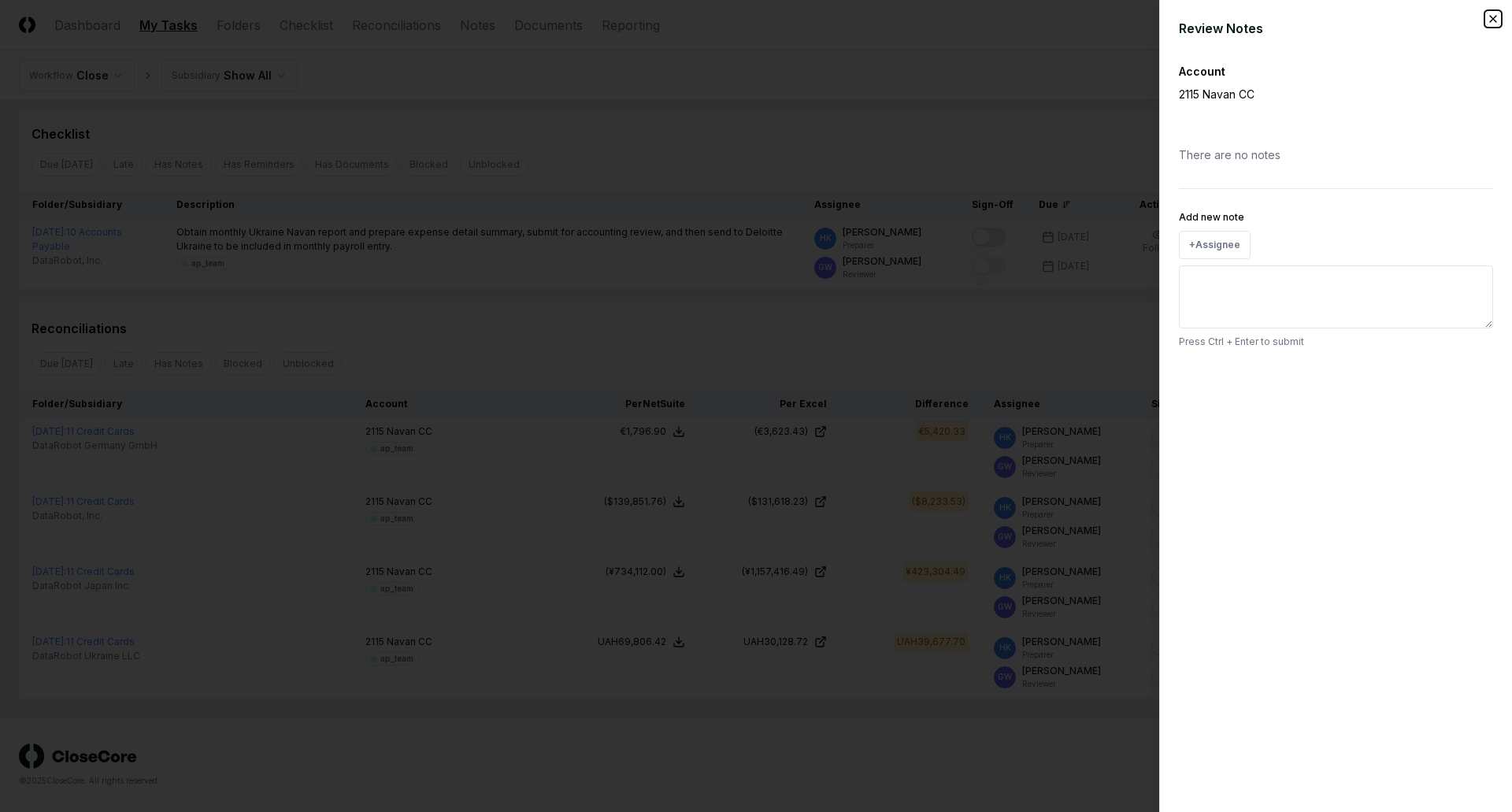
click at [1494, 19] on icon "button" at bounding box center [1493, 19] width 13 height 13
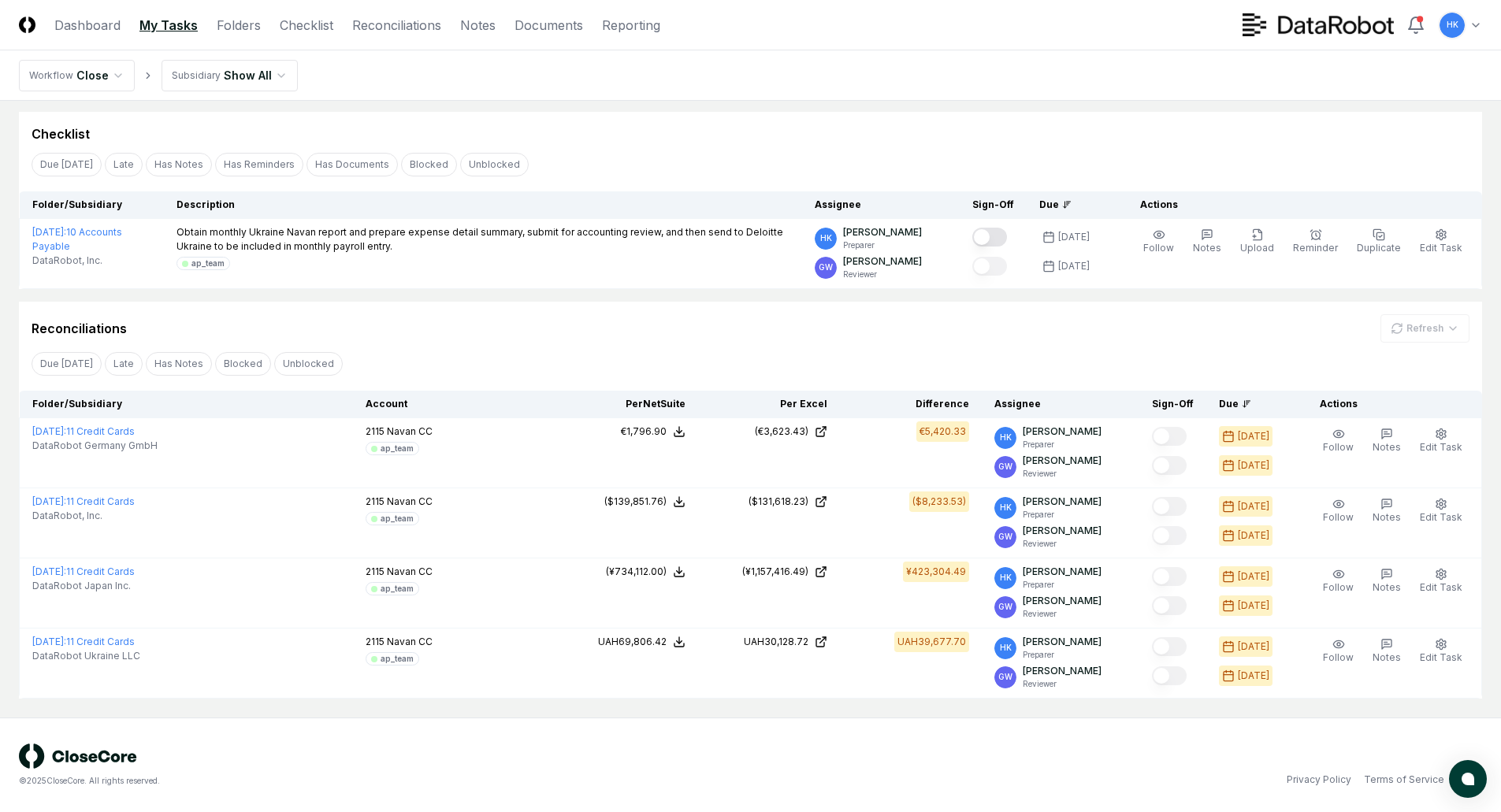
click at [1084, 346] on div "Reconciliations Refresh Due [DATE] Late Has Notes Blocked Unblocked Clear Filte…" at bounding box center [750, 499] width 1463 height 397
